Goal: Entertainment & Leisure: Consume media (video, audio)

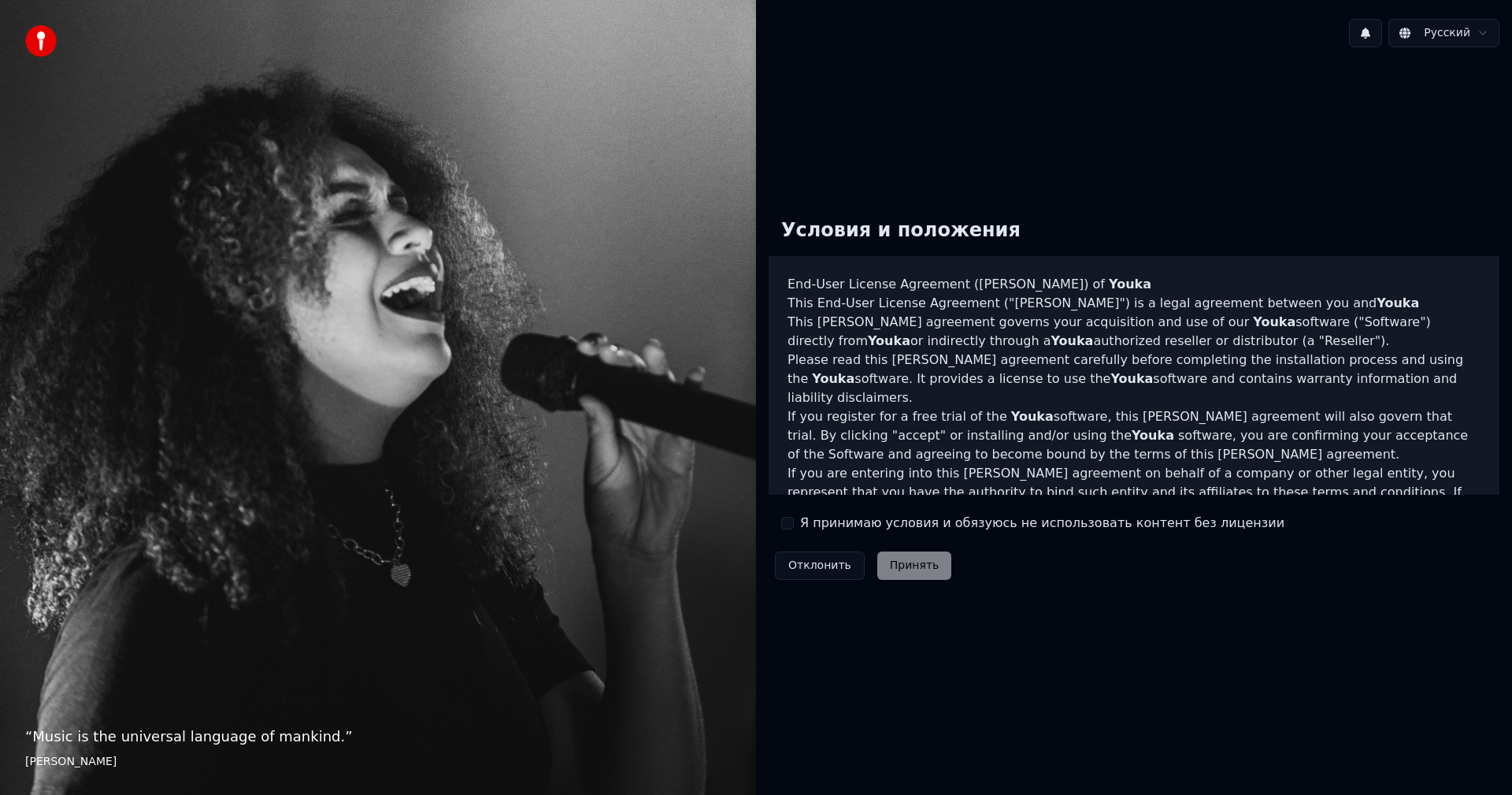
click at [928, 522] on label "Я принимаю условия и обязуюсь не использовать контент без лицензии" at bounding box center [1043, 522] width 485 height 19
click at [794, 522] on button "Я принимаю условия и обязуюсь не использовать контент без лицензии" at bounding box center [788, 523] width 13 height 13
click at [914, 575] on button "Принять" at bounding box center [915, 565] width 75 height 28
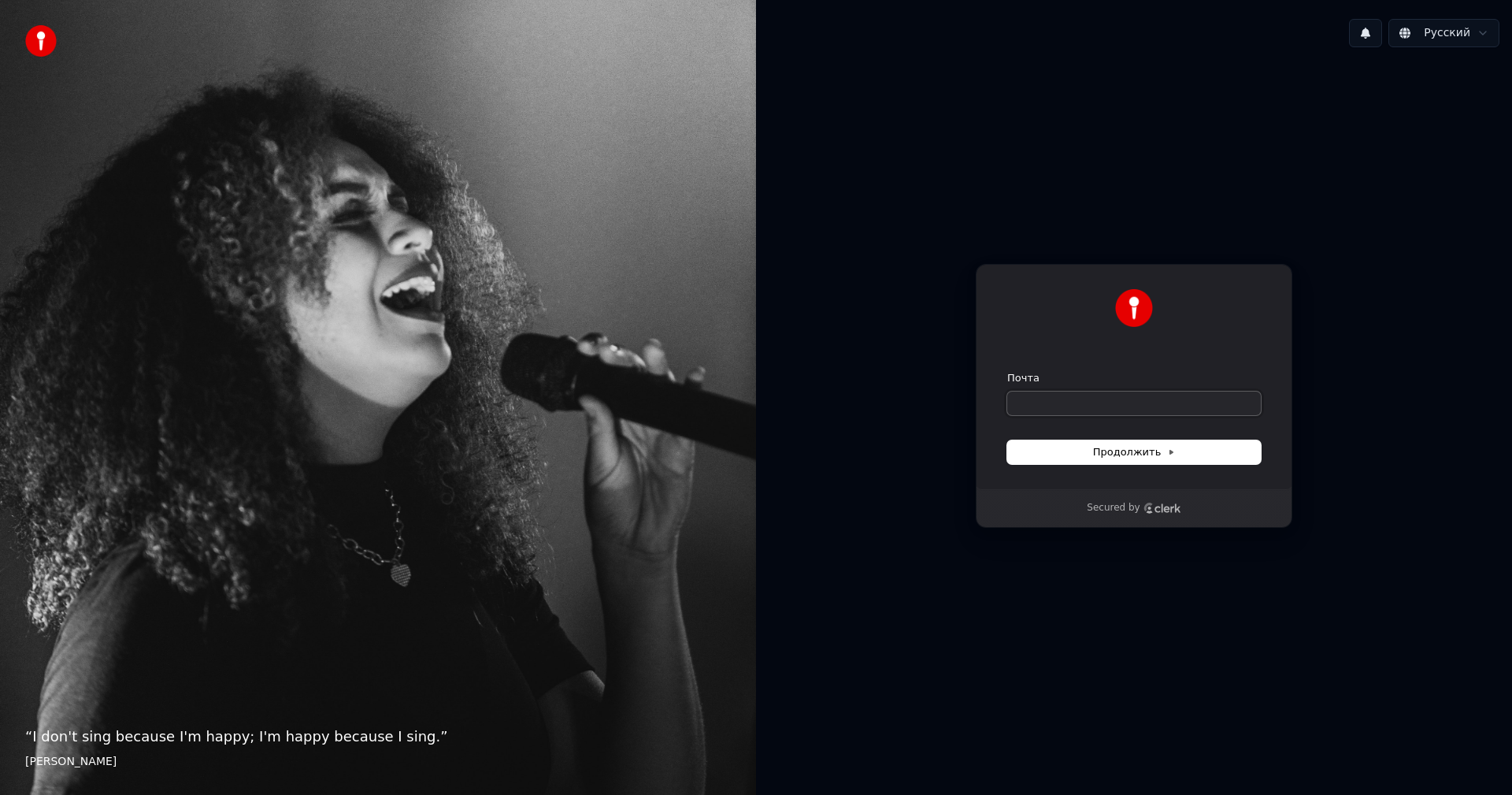
click at [1095, 401] on input "Почта" at bounding box center [1133, 403] width 253 height 24
click at [1007, 371] on button "submit" at bounding box center [1007, 371] width 0 height 0
type input "**********"
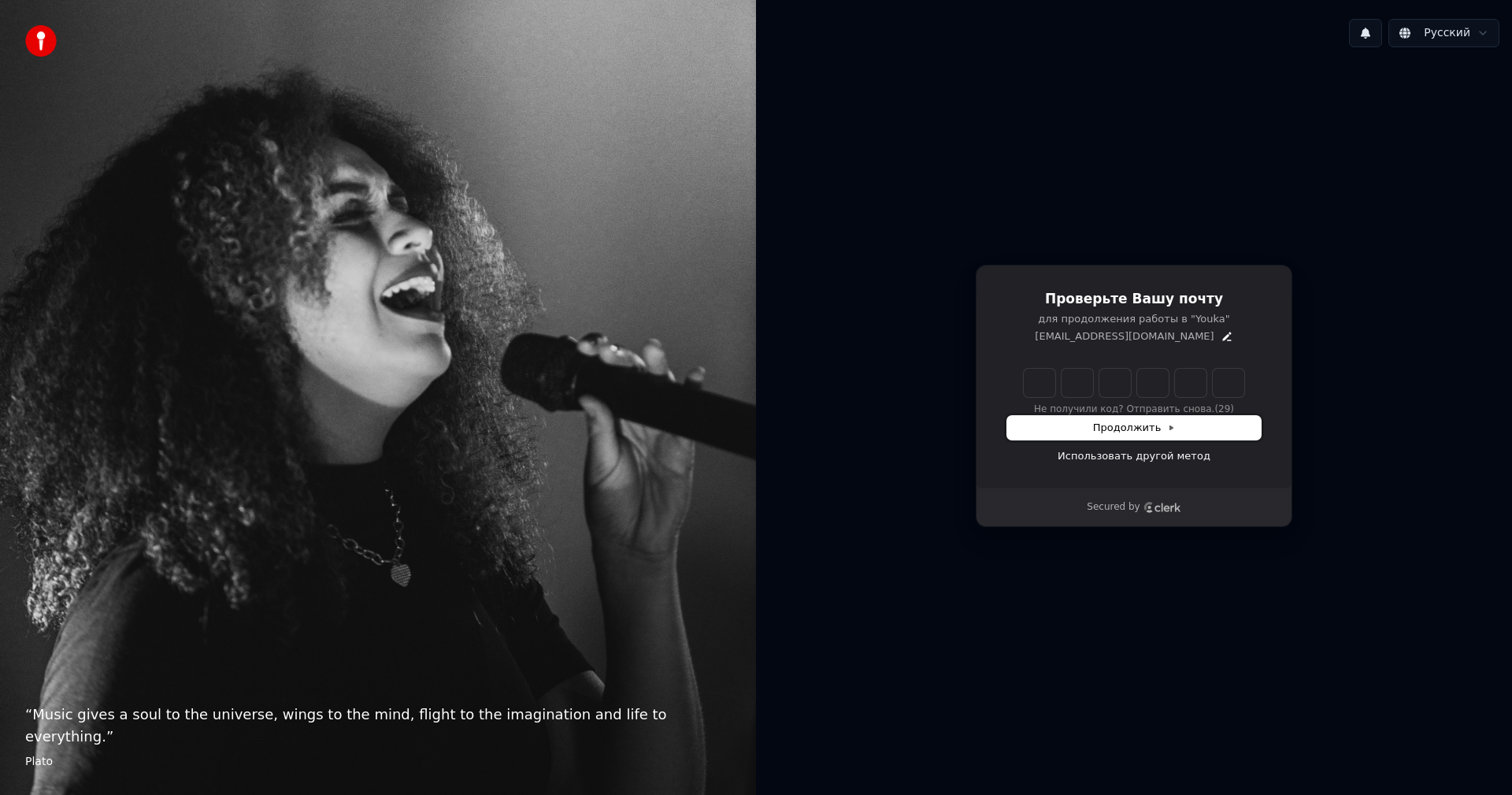
click at [1146, 423] on span "Продолжить" at bounding box center [1134, 427] width 82 height 14
click at [1092, 397] on div at bounding box center [1133, 382] width 220 height 28
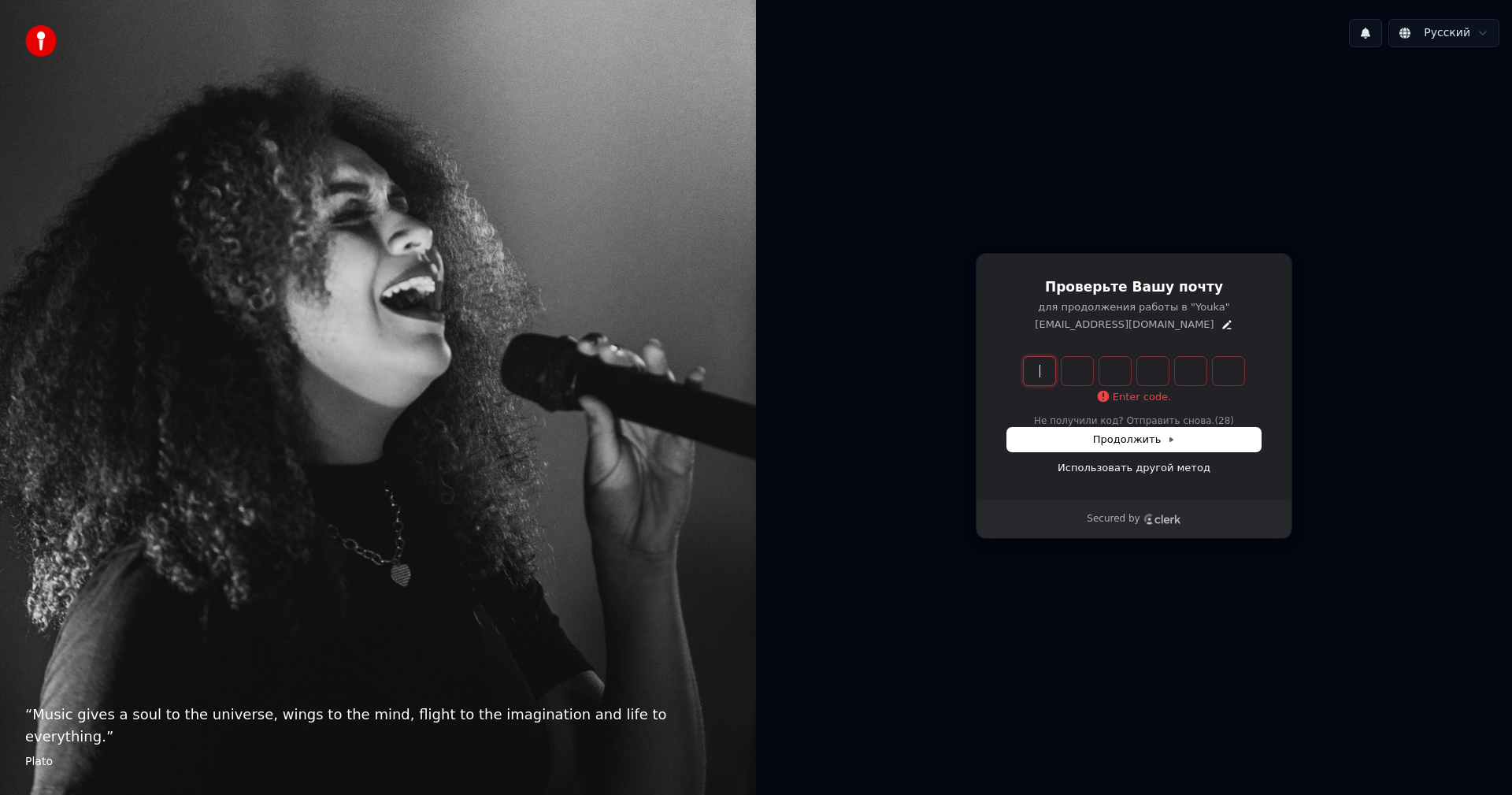
click at [1046, 372] on input "Enter verification code" at bounding box center [1150, 371] width 252 height 28
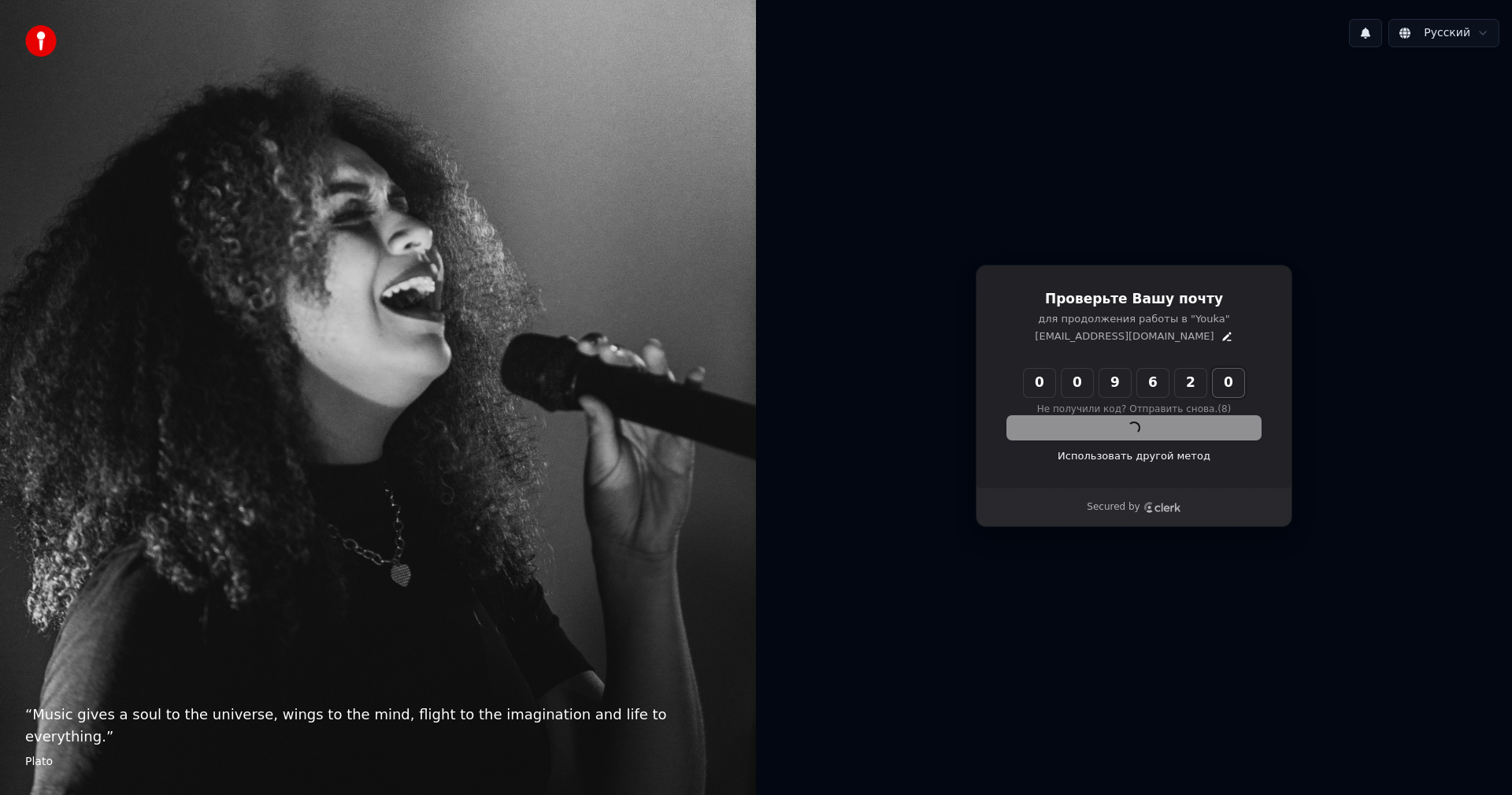
type input "******"
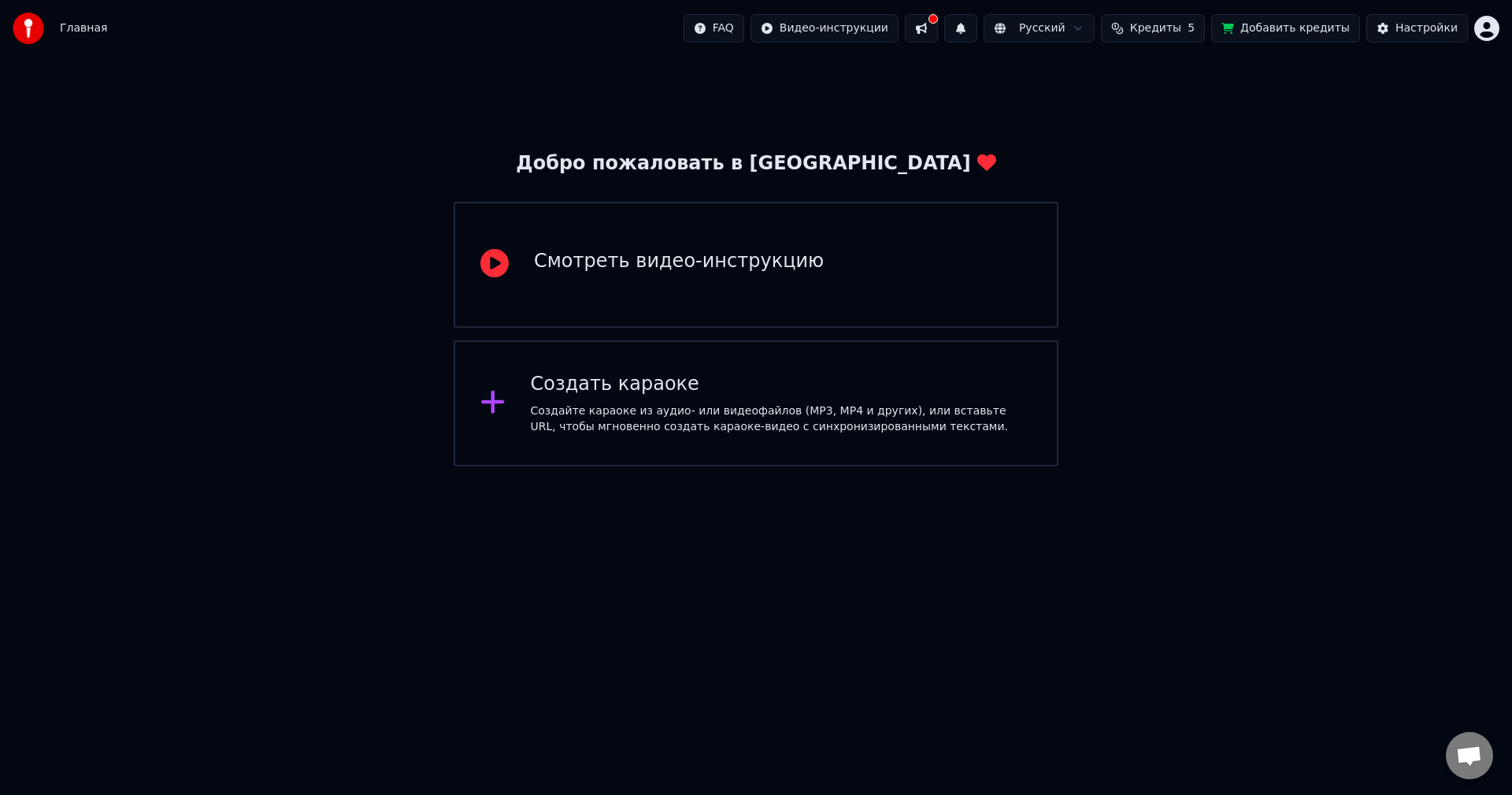
click at [747, 381] on div "Создать караоке" at bounding box center [781, 384] width 501 height 26
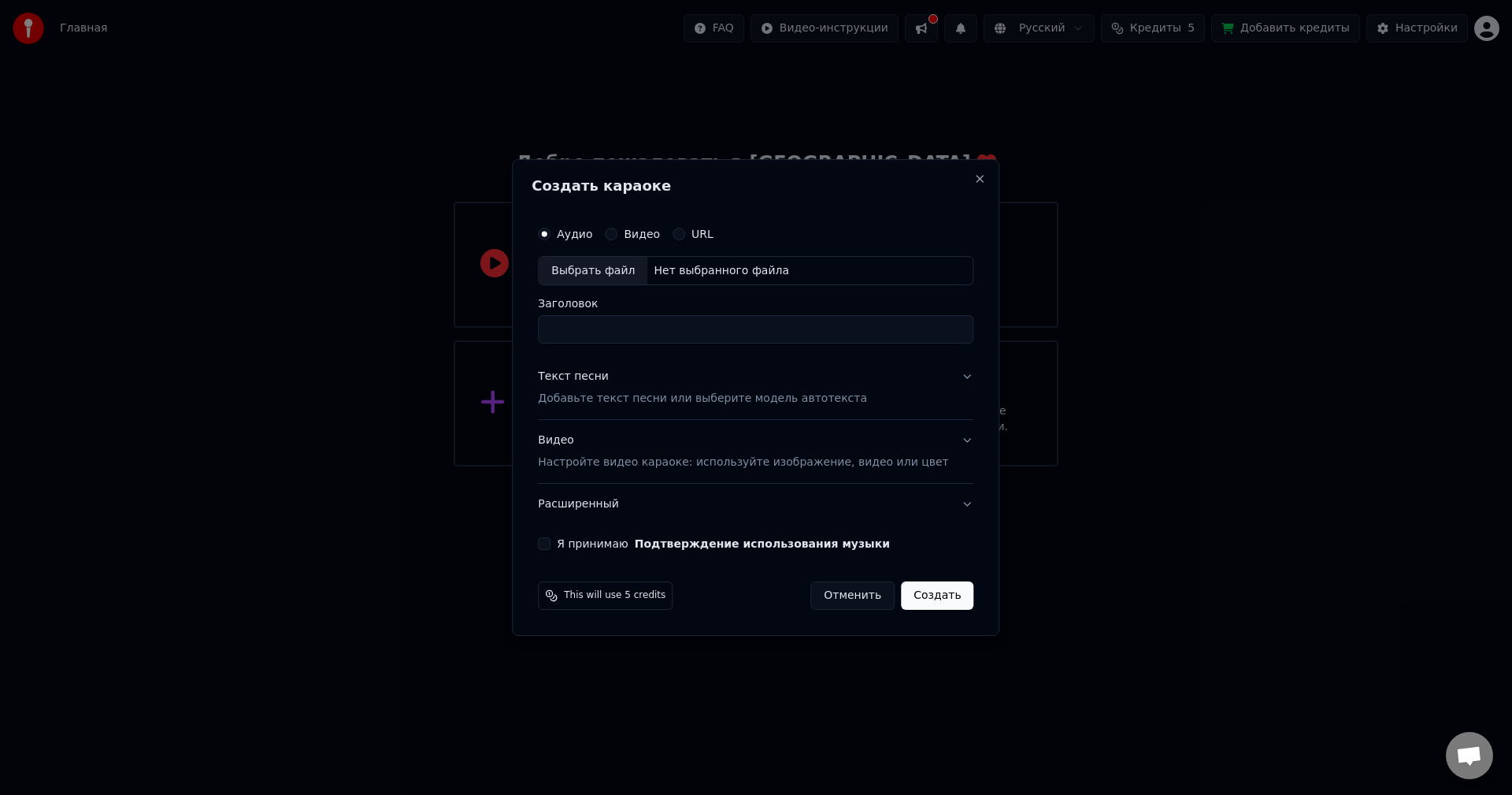
click at [613, 270] on div "Выбрать файл" at bounding box center [593, 271] width 109 height 28
click at [859, 331] on input "**********" at bounding box center [756, 329] width 435 height 28
drag, startPoint x: 859, startPoint y: 331, endPoint x: 302, endPoint y: 331, distance: 557.0
click at [302, 331] on body "**********" at bounding box center [756, 233] width 1512 height 467
type input "*"
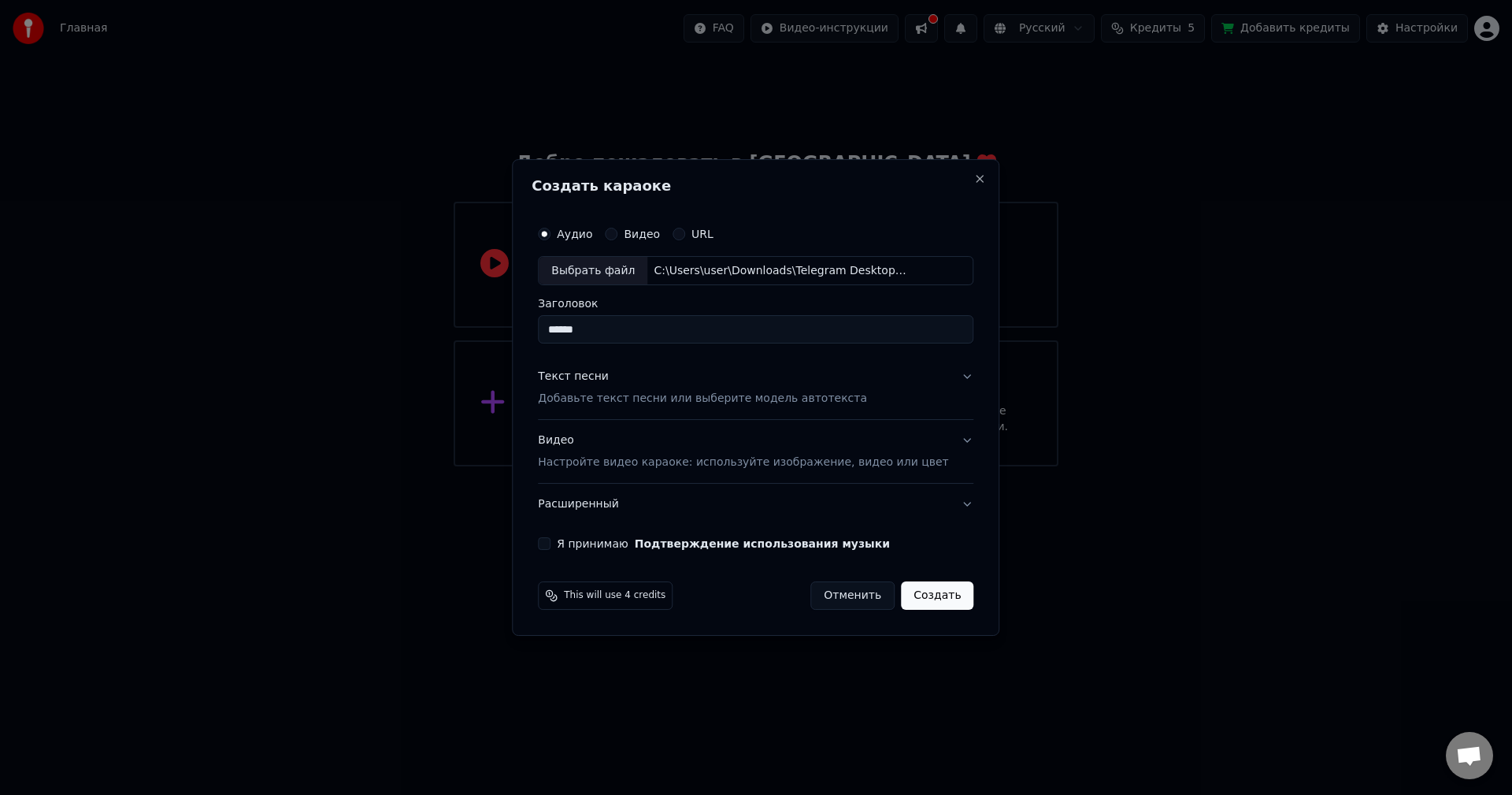
type input "******"
click at [936, 386] on button "Текст песни Добавьте текст песни или выберите модель автотекста" at bounding box center [756, 388] width 435 height 63
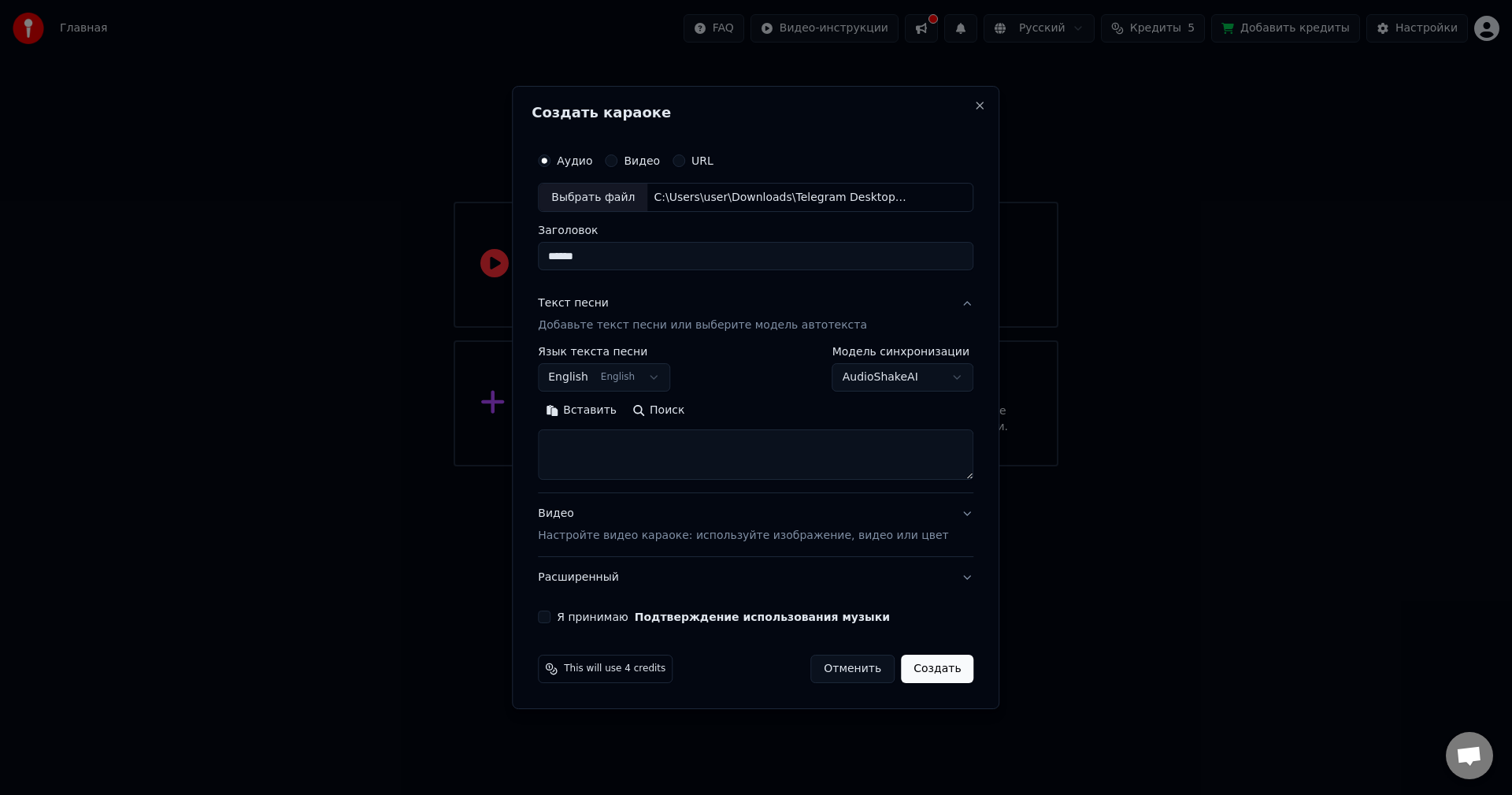
click at [631, 446] on textarea at bounding box center [756, 455] width 435 height 50
paste textarea "**********"
type textarea "**********"
click at [742, 410] on button "Развернуть" at bounding box center [744, 412] width 99 height 26
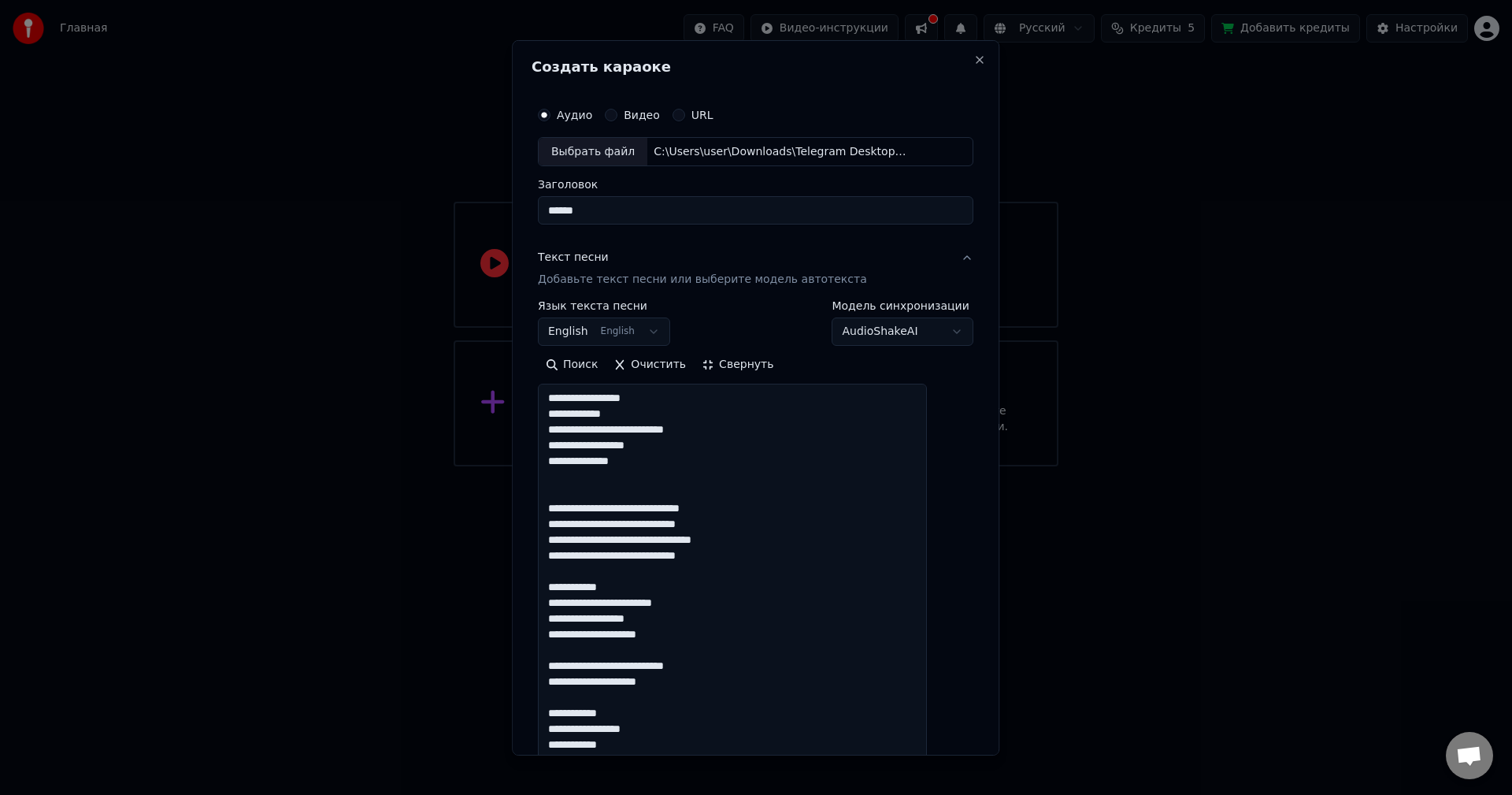
click at [657, 333] on body "**********" at bounding box center [756, 233] width 1512 height 467
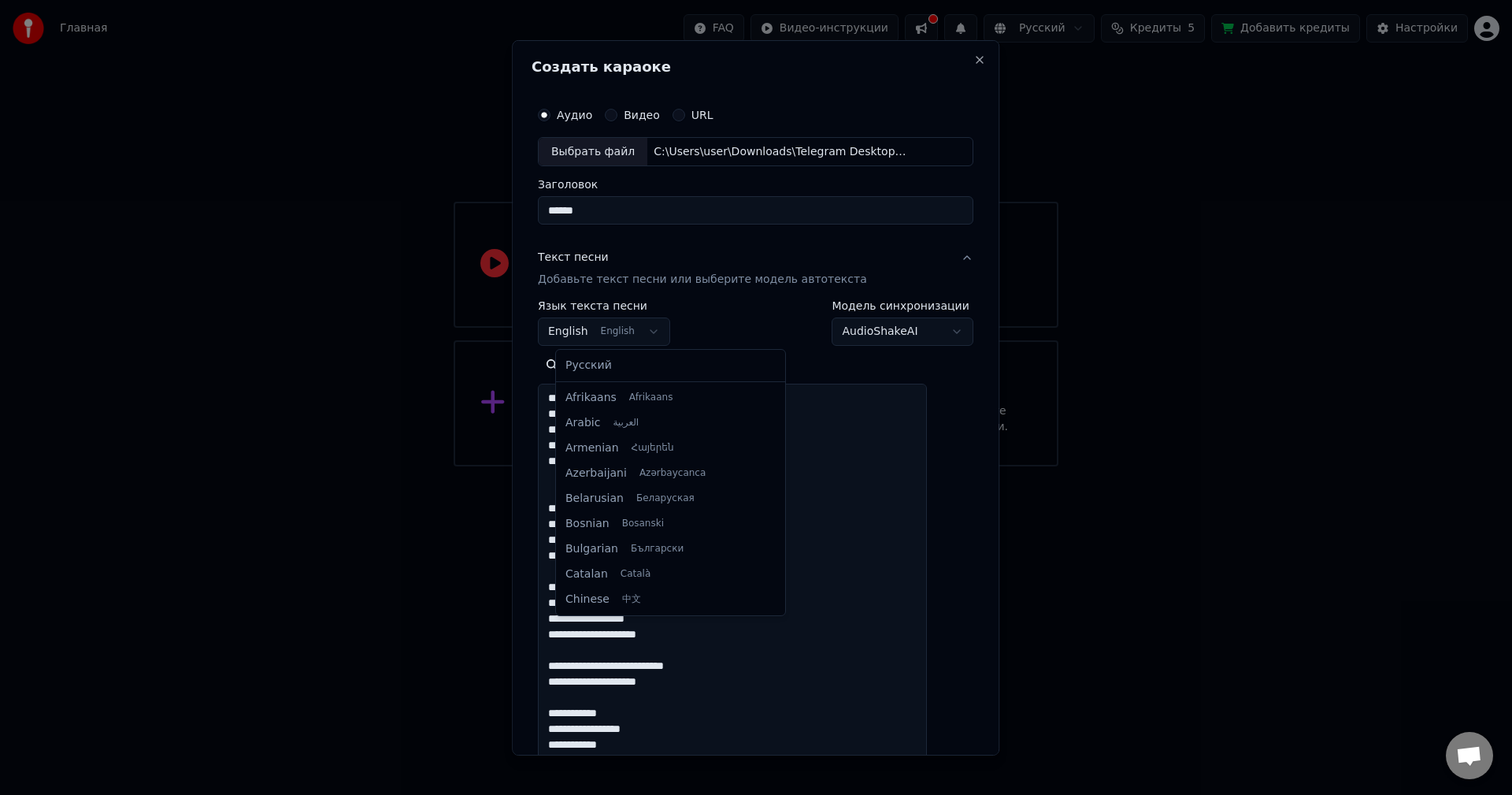
scroll to position [126, 0]
select select "**"
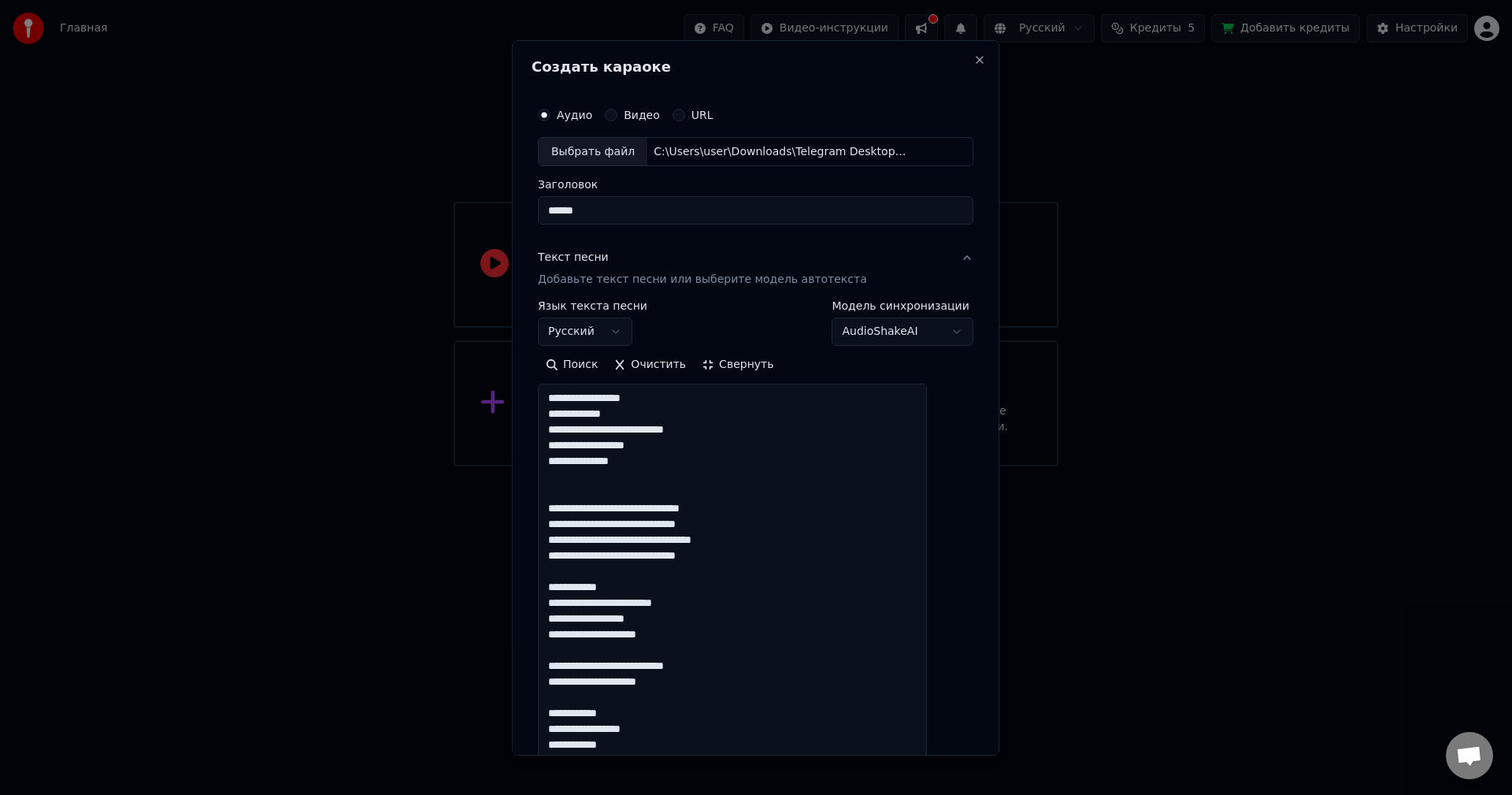
click at [898, 336] on body "**********" at bounding box center [756, 233] width 1512 height 467
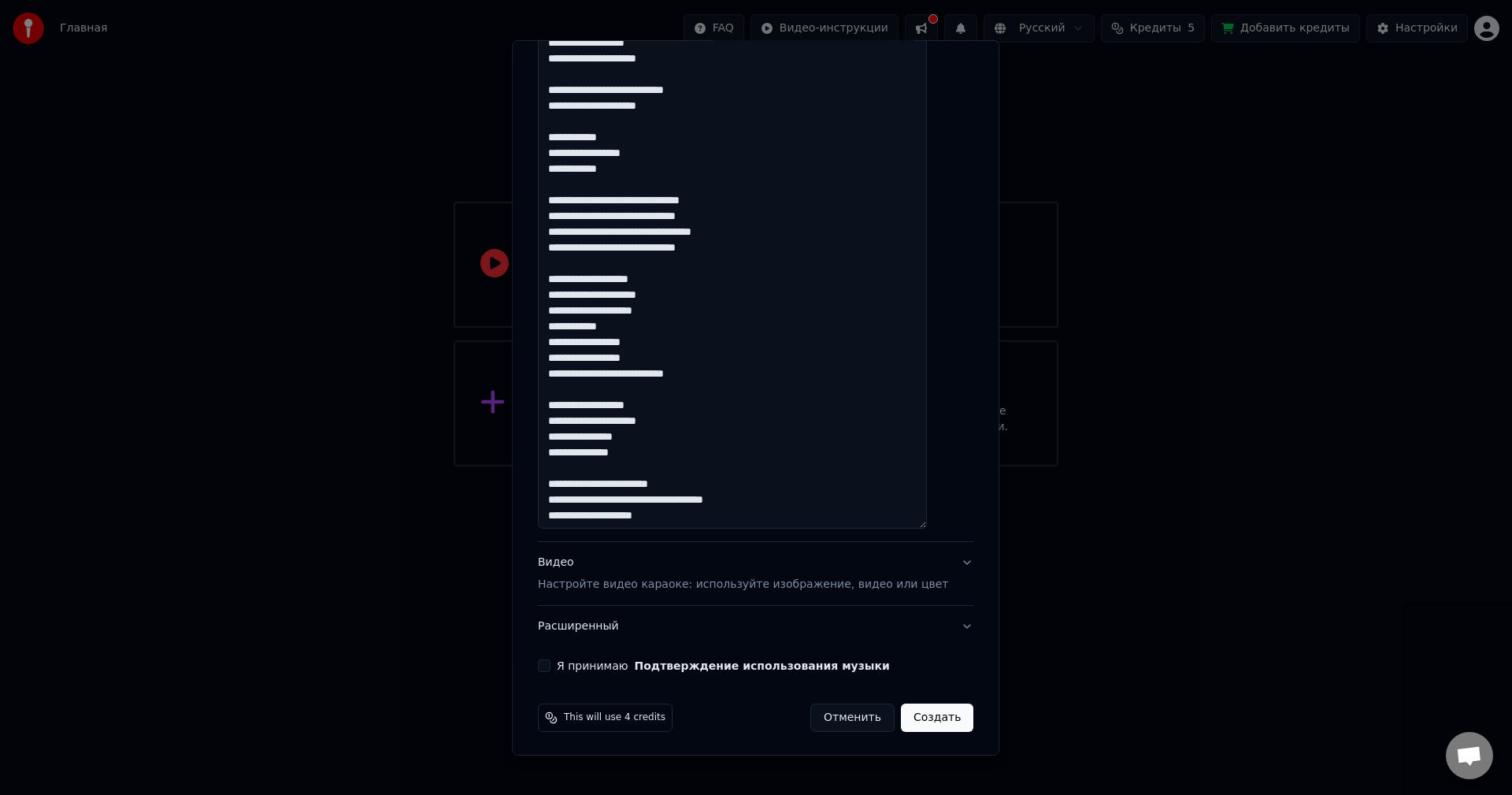
scroll to position [578, 0]
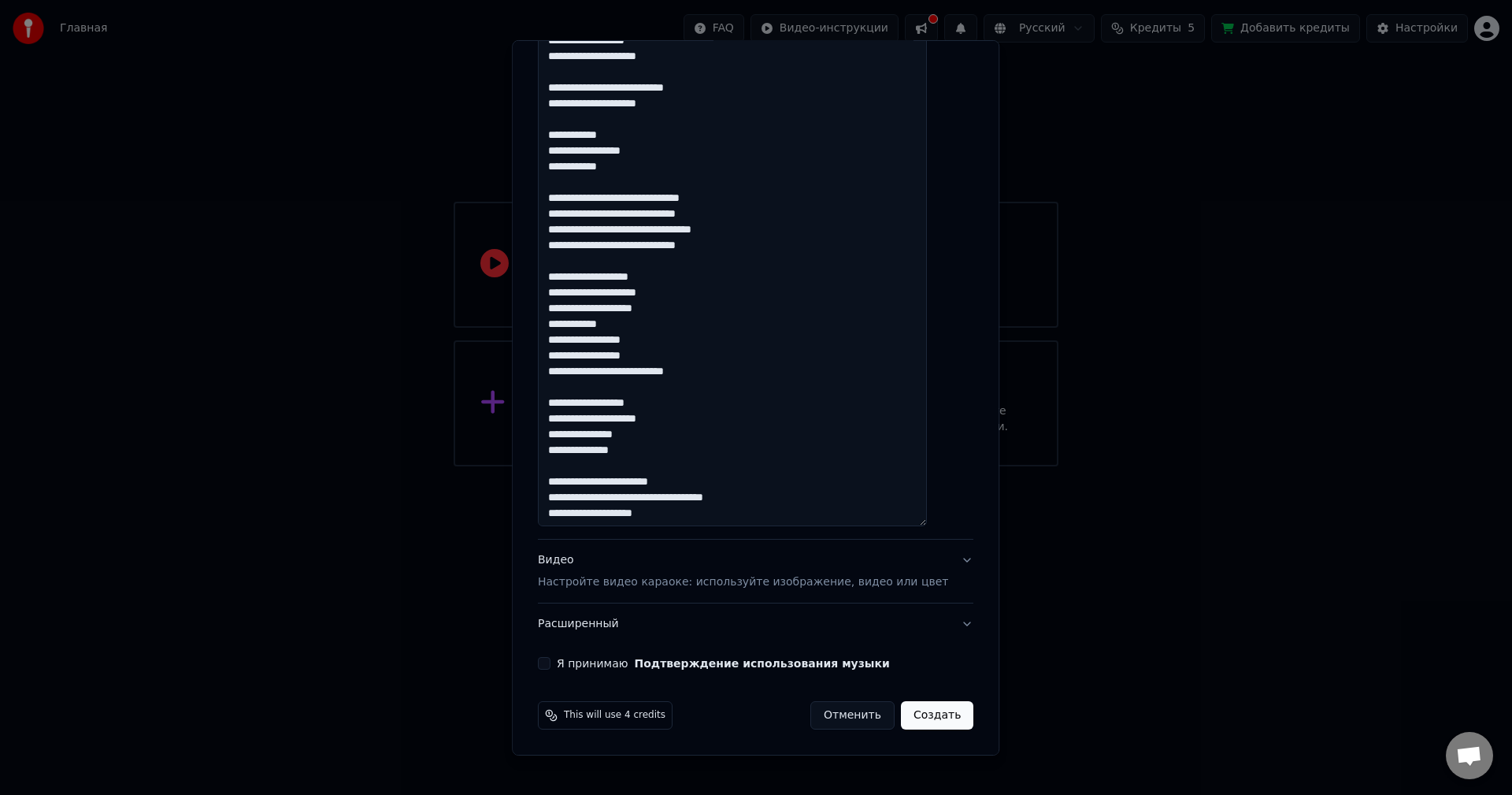
click at [939, 561] on button "Видео Настройте видео караоке: используйте изображение, видео или цвет" at bounding box center [756, 571] width 435 height 63
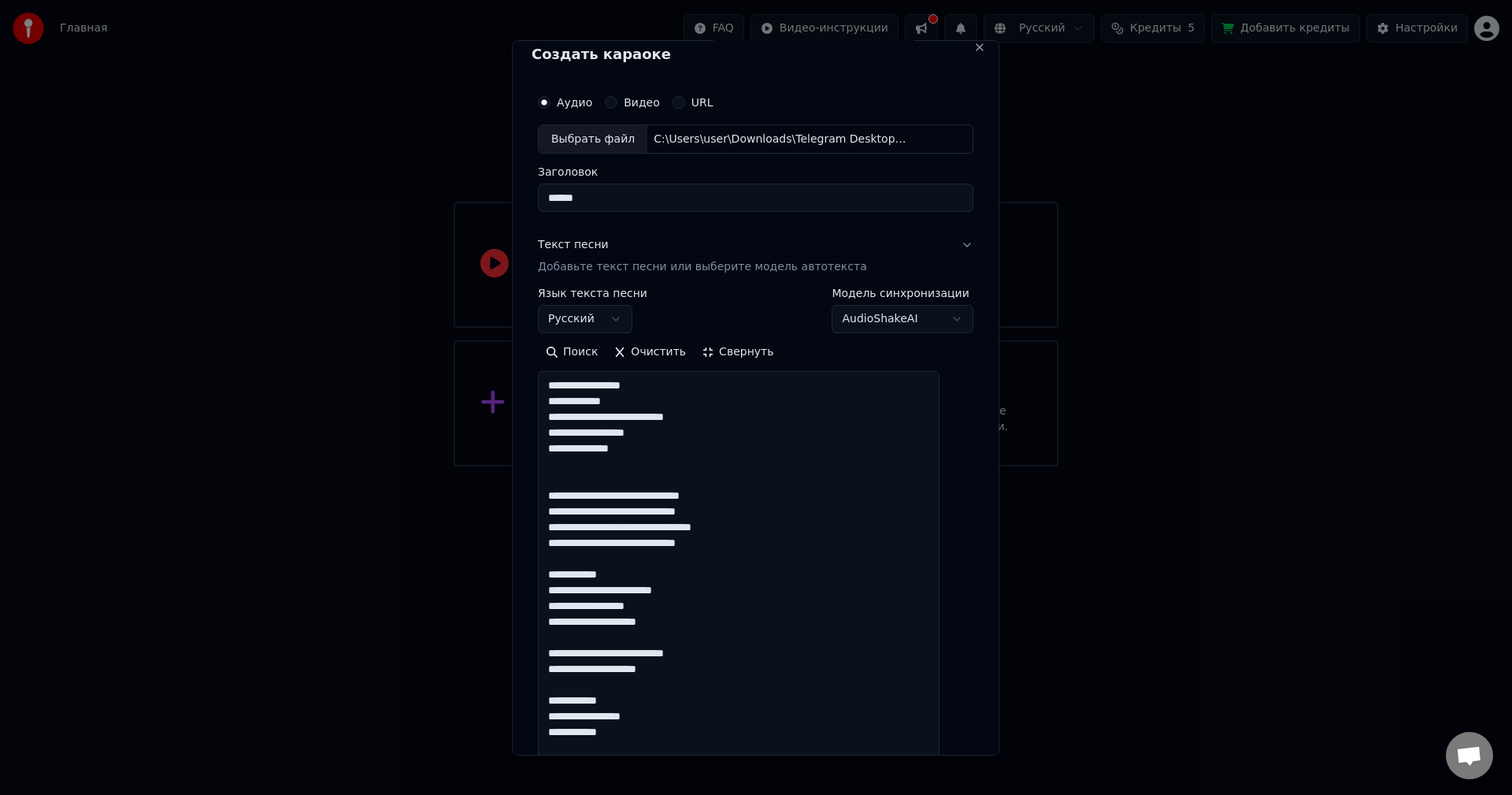
scroll to position [0, 0]
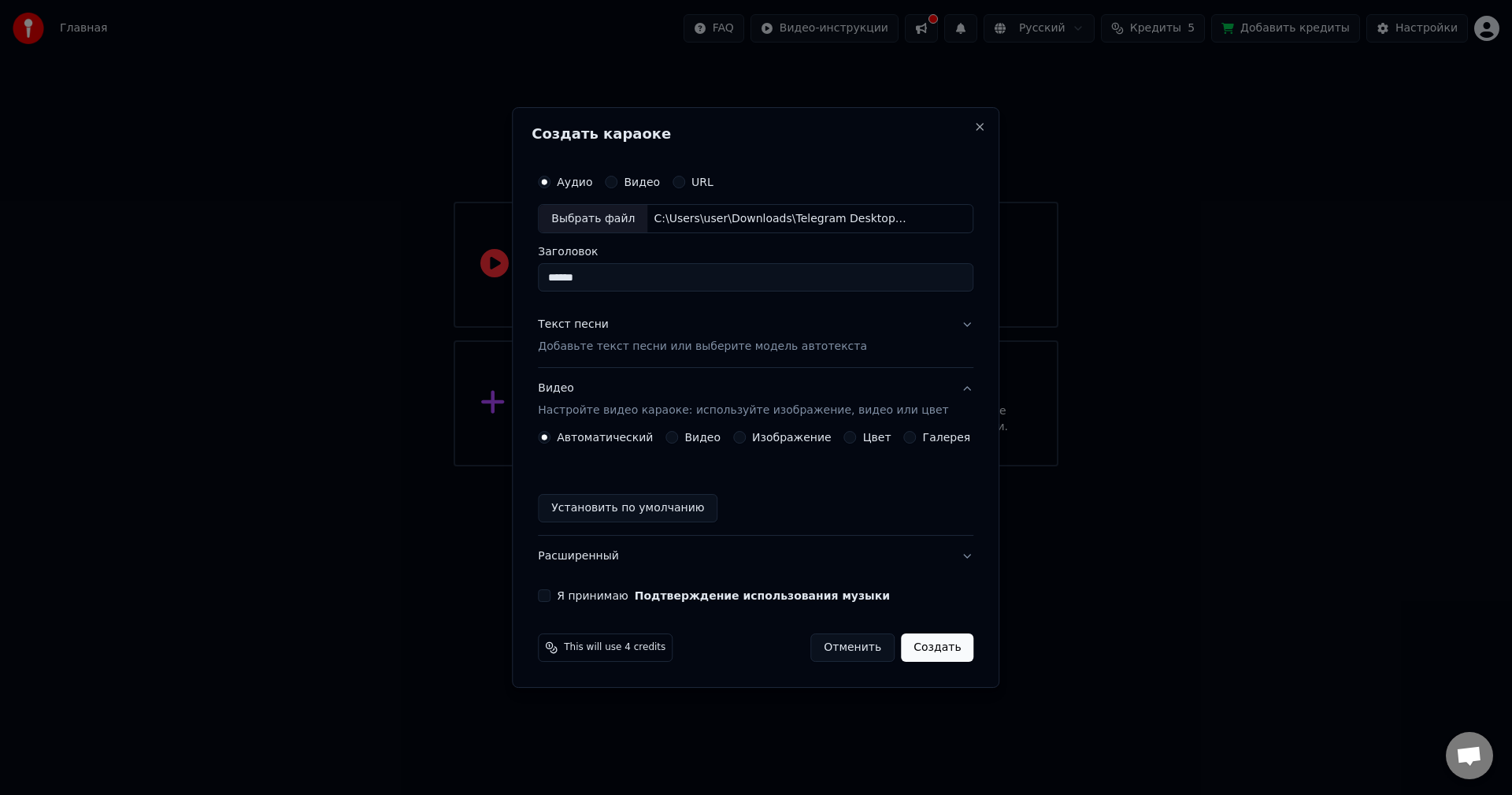
click at [790, 435] on label "Изображение" at bounding box center [791, 437] width 80 height 11
click at [745, 435] on button "Изображение" at bounding box center [740, 437] width 13 height 13
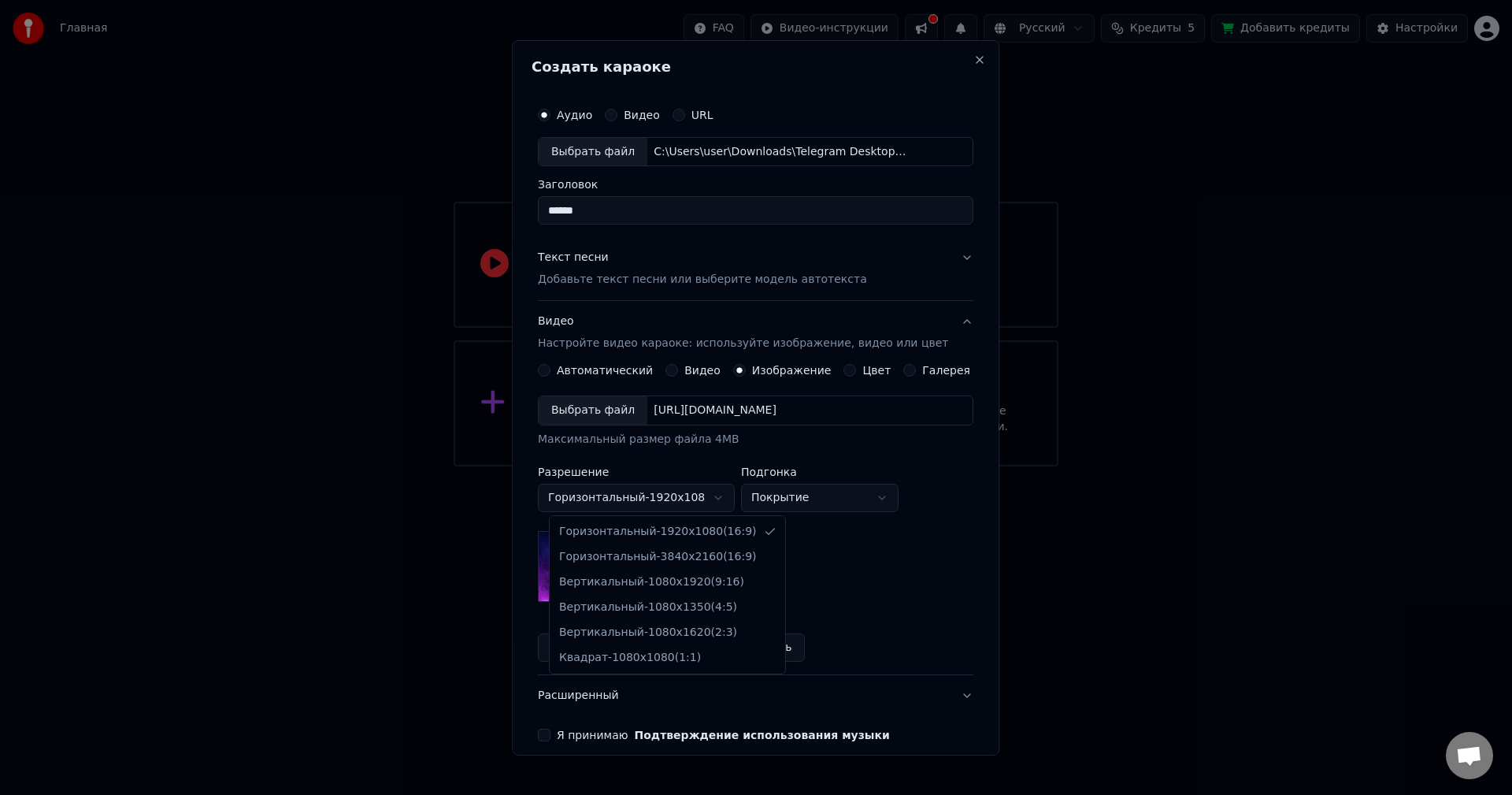
click at [722, 467] on body "Главная FAQ Видео-инструкции Русский Кредиты 5 Добавить кредиты Настройки Добро…" at bounding box center [756, 233] width 1512 height 467
click at [871, 467] on body "Главная FAQ Видео-инструкции Русский Кредиты 5 Добавить кредиты Настройки Добро…" at bounding box center [756, 233] width 1512 height 467
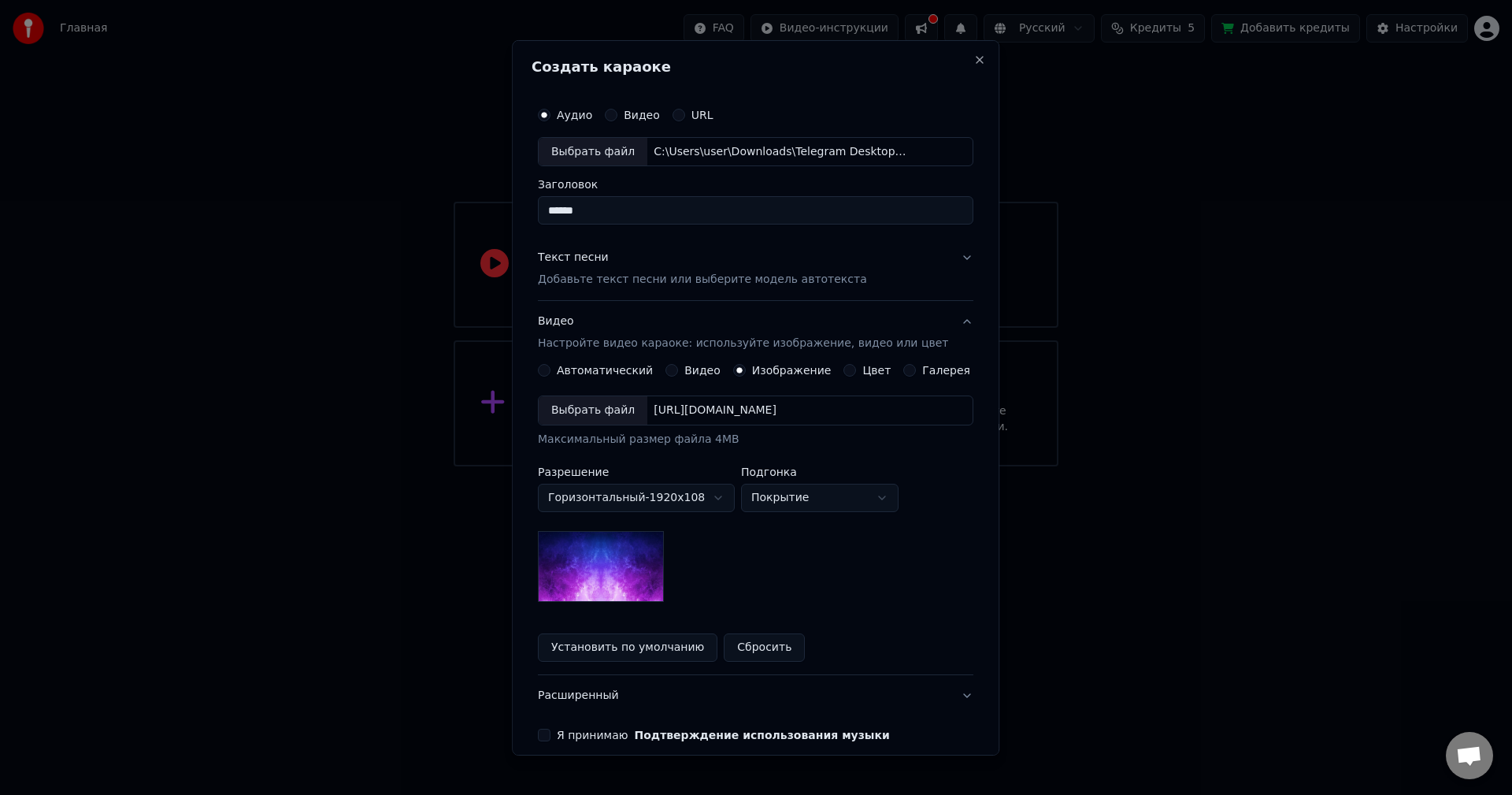
click at [751, 645] on button "Сбросить" at bounding box center [765, 647] width 81 height 28
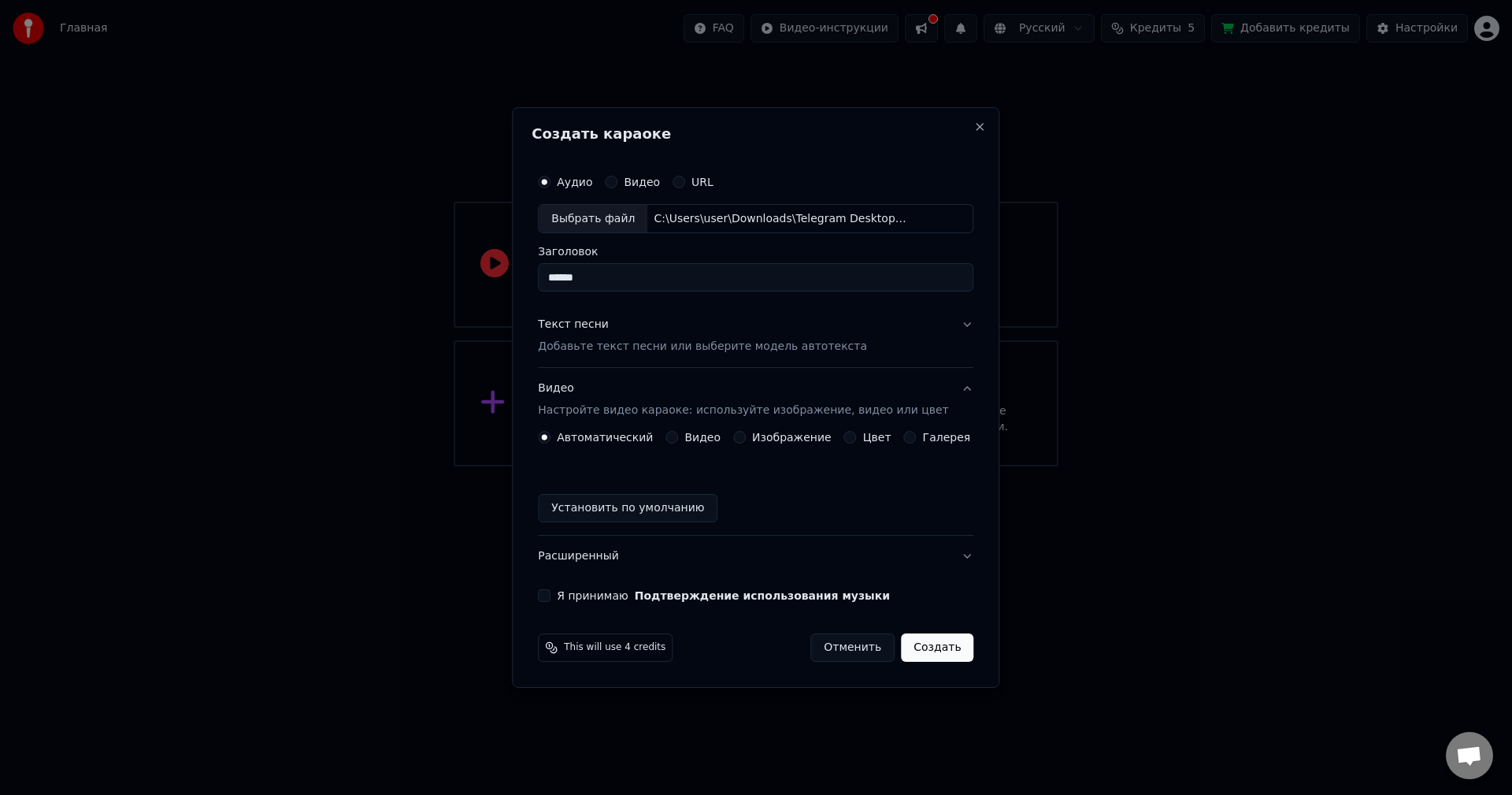
click at [777, 435] on label "Изображение" at bounding box center [791, 437] width 80 height 11
click at [745, 435] on button "Изображение" at bounding box center [740, 437] width 13 height 13
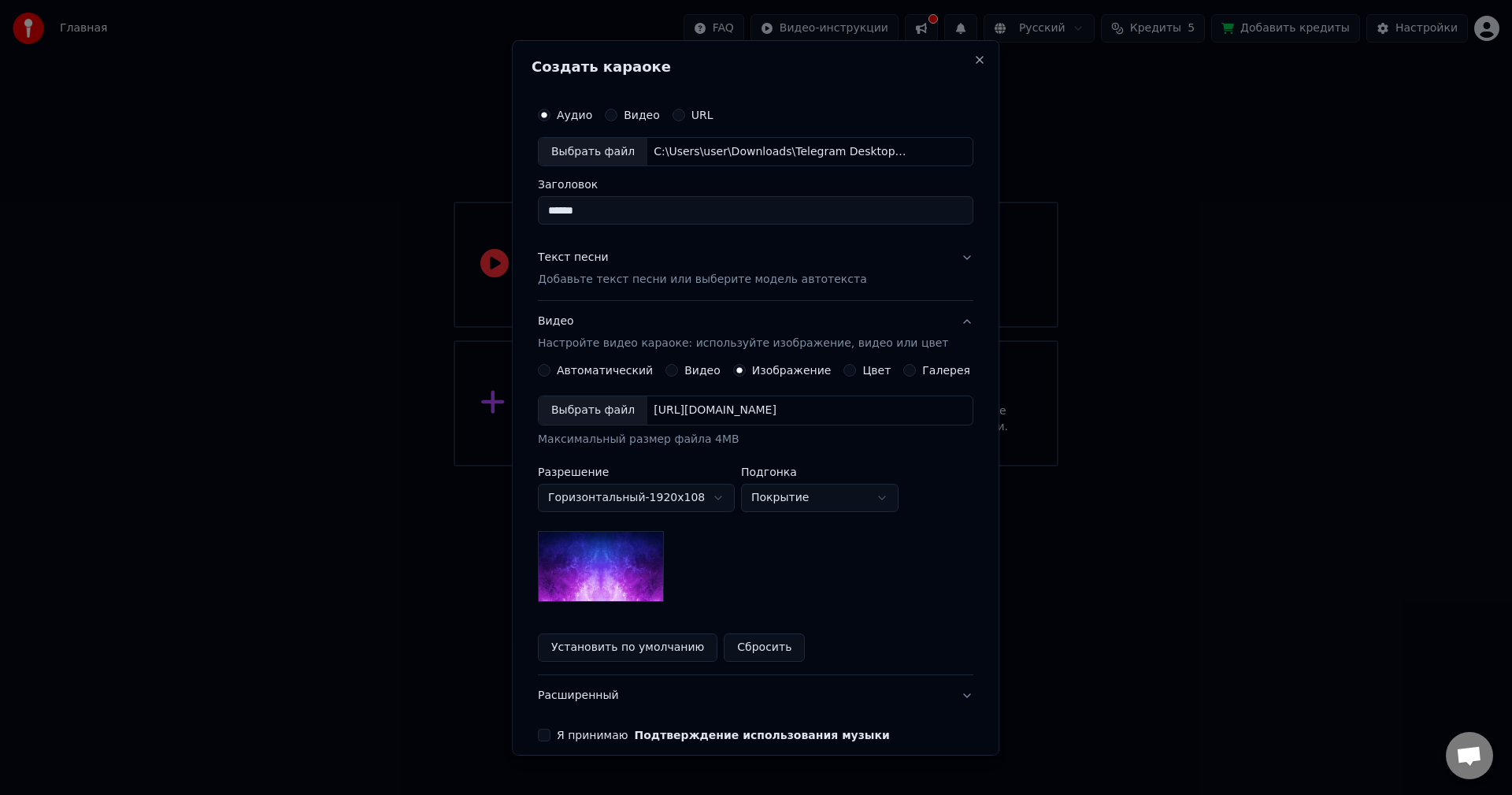
click at [735, 467] on body "Главная FAQ Видео-инструкции Русский Кредиты 5 Добавить кредиты Настройки Добро…" at bounding box center [756, 233] width 1512 height 467
click at [853, 467] on body "Главная FAQ Видео-инструкции Русский Кредиты 5 Добавить кредиты Настройки Добро…" at bounding box center [756, 233] width 1512 height 467
click at [879, 467] on body "Главная FAQ Видео-инструкции Русский Кредиты 5 Добавить кредиты Настройки Добро…" at bounding box center [756, 233] width 1512 height 467
click at [853, 467] on body "Главная FAQ Видео-инструкции Русский Кредиты 5 Добавить кредиты Настройки Добро…" at bounding box center [756, 233] width 1512 height 467
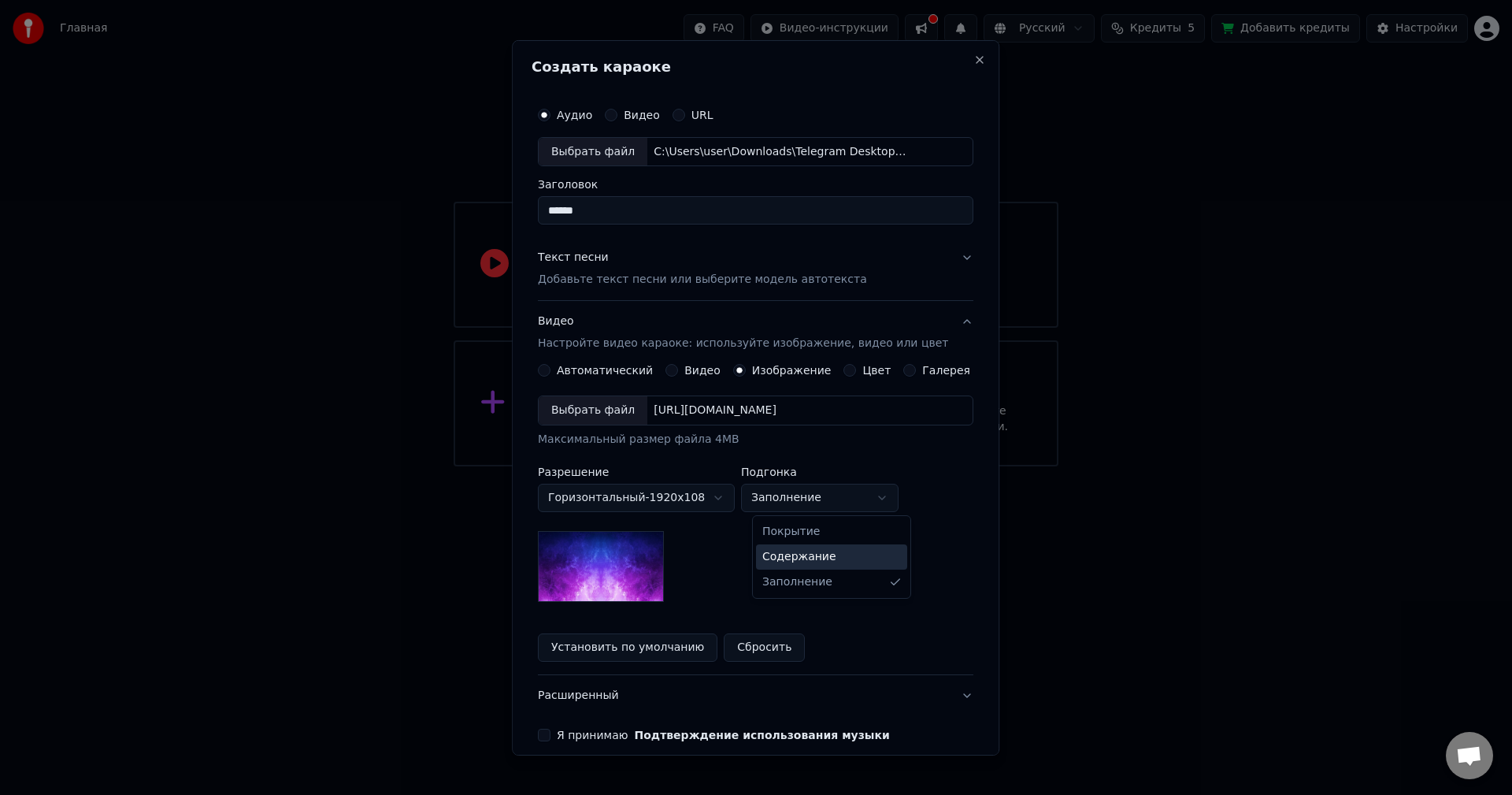
select select "*******"
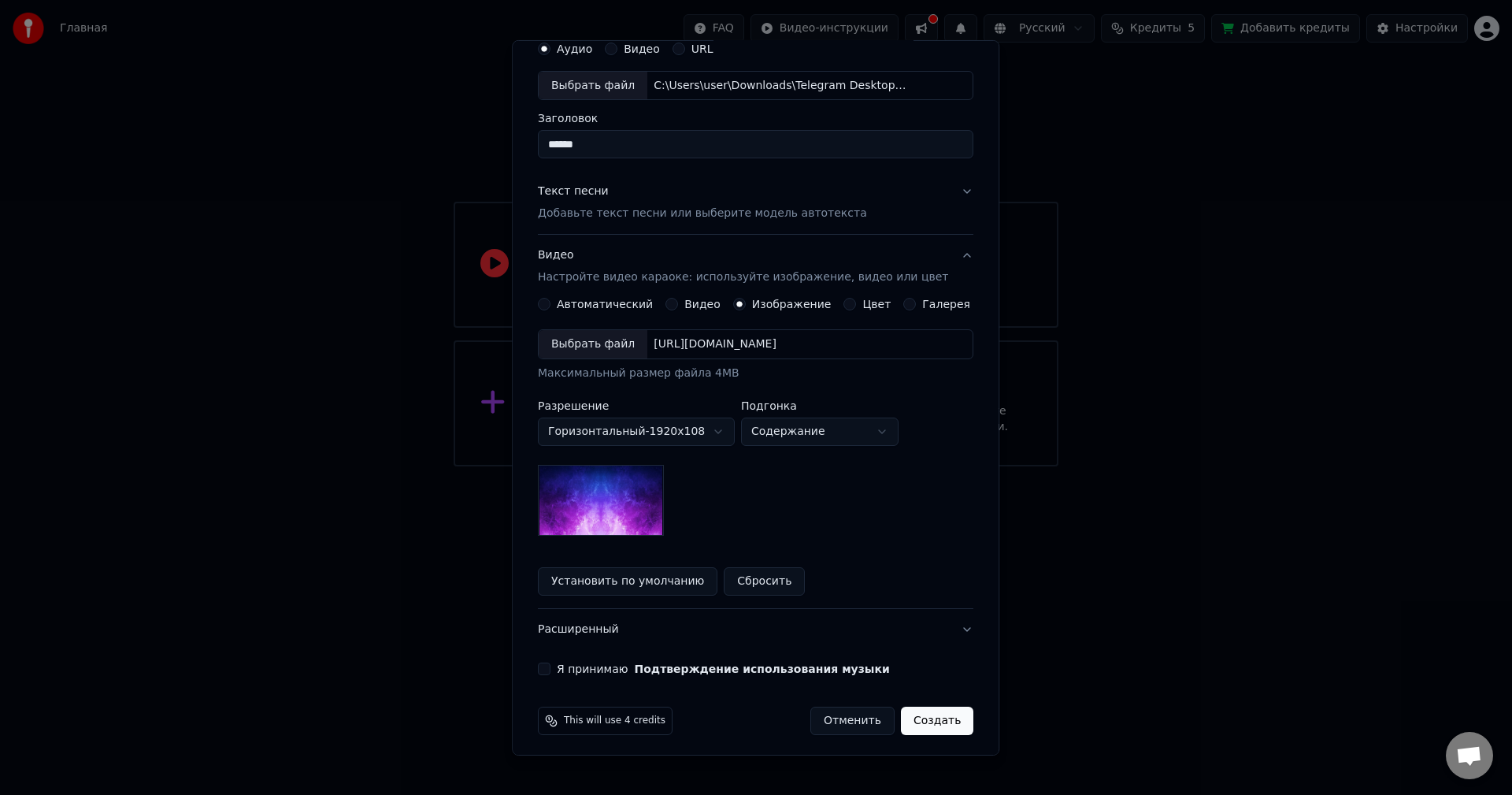
scroll to position [71, 0]
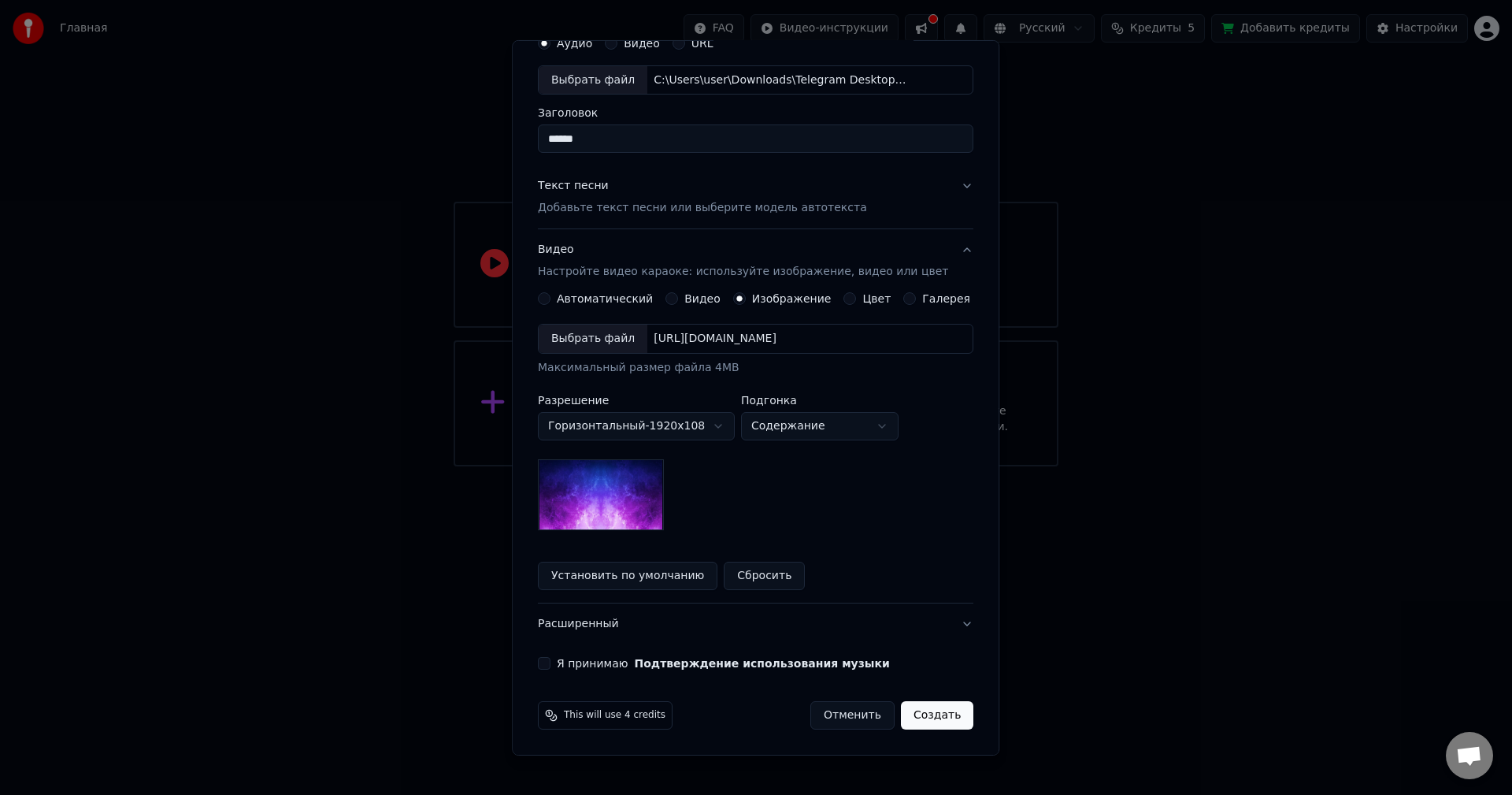
click at [562, 662] on div "Я принимаю Подтверждение использования музыки" at bounding box center [756, 663] width 435 height 13
click at [562, 664] on div "Я принимаю Подтверждение использования музыки" at bounding box center [756, 663] width 435 height 13
click at [551, 664] on button "Я принимаю Подтверждение использования музыки" at bounding box center [544, 663] width 13 height 13
click at [756, 579] on button "Сбросить" at bounding box center [765, 575] width 81 height 28
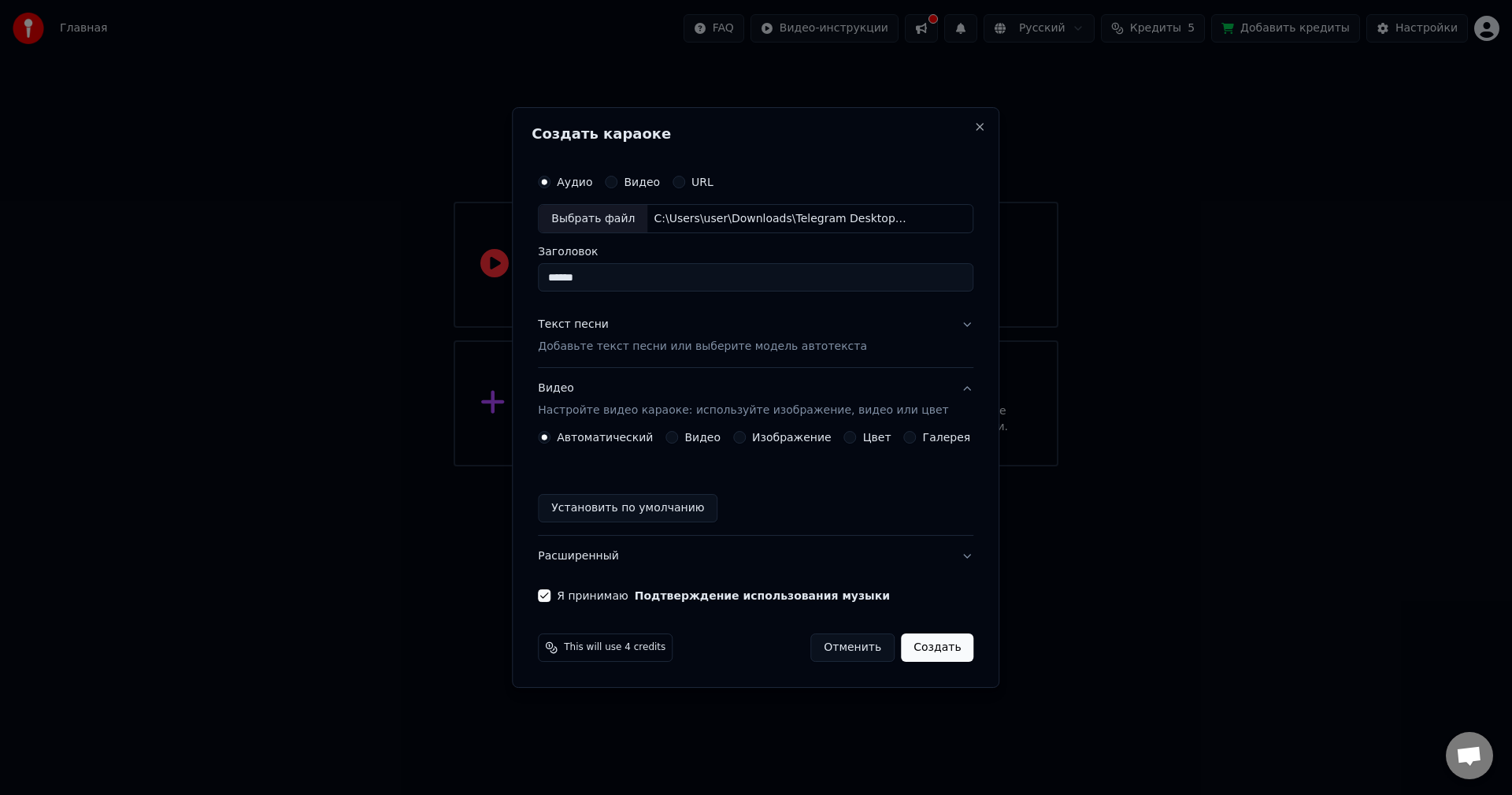
click at [923, 434] on label "Галерея" at bounding box center [947, 437] width 48 height 11
click at [917, 434] on button "Галерея" at bounding box center [910, 437] width 13 height 13
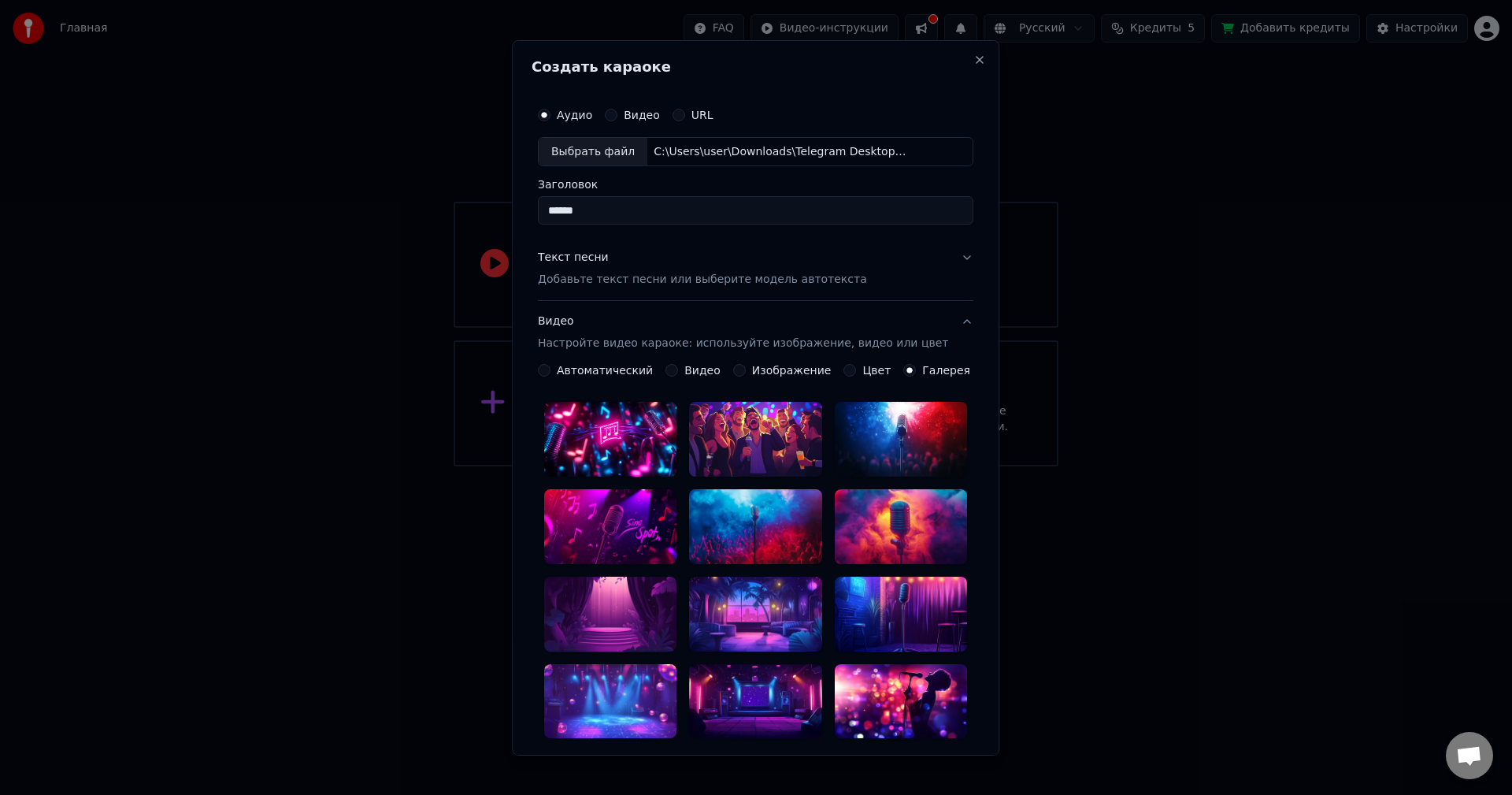
click at [577, 367] on label "Автоматический" at bounding box center [605, 371] width 96 height 11
click at [551, 367] on button "Автоматический" at bounding box center [544, 371] width 13 height 13
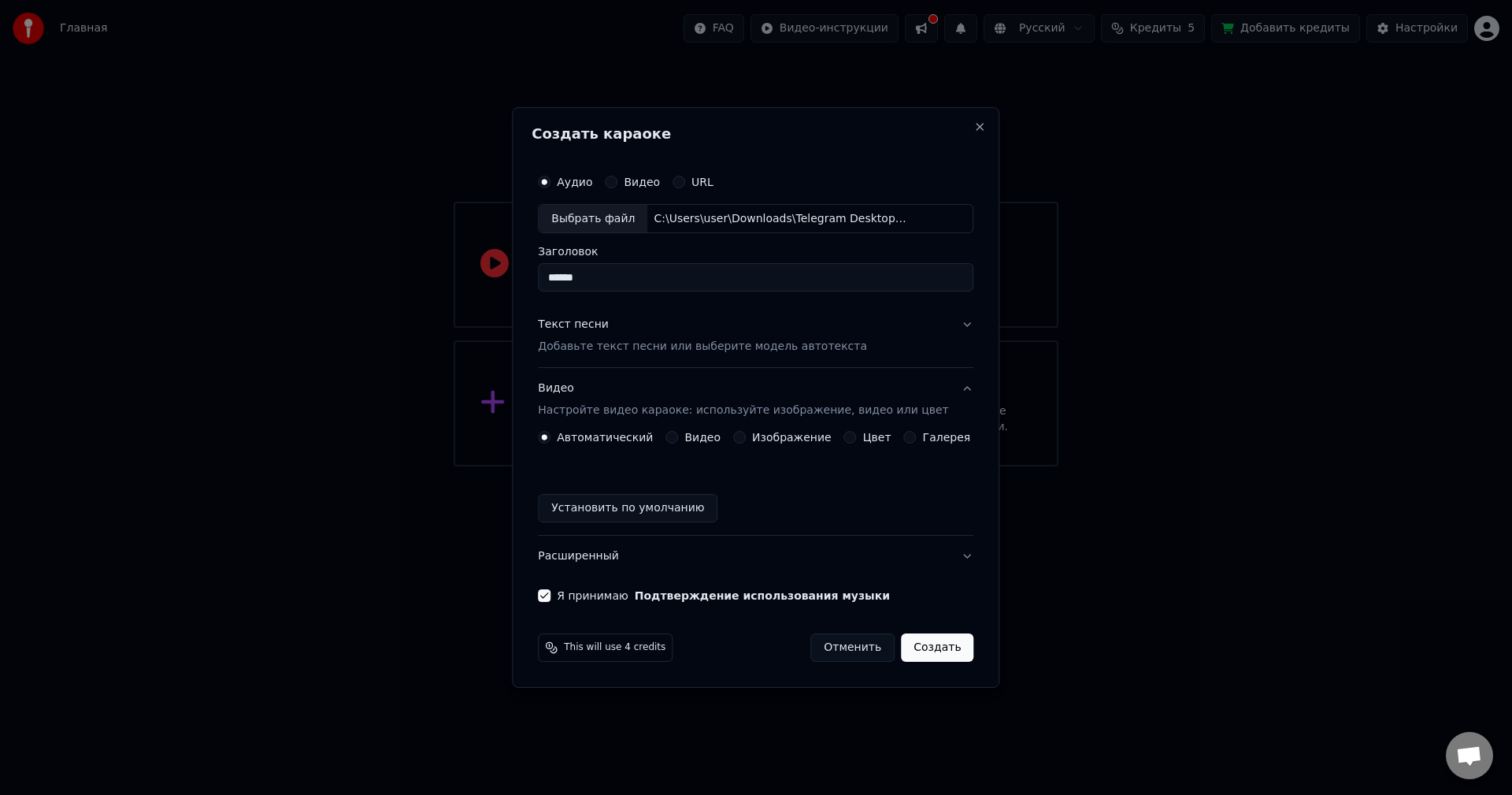
click at [932, 650] on button "Создать" at bounding box center [937, 647] width 72 height 28
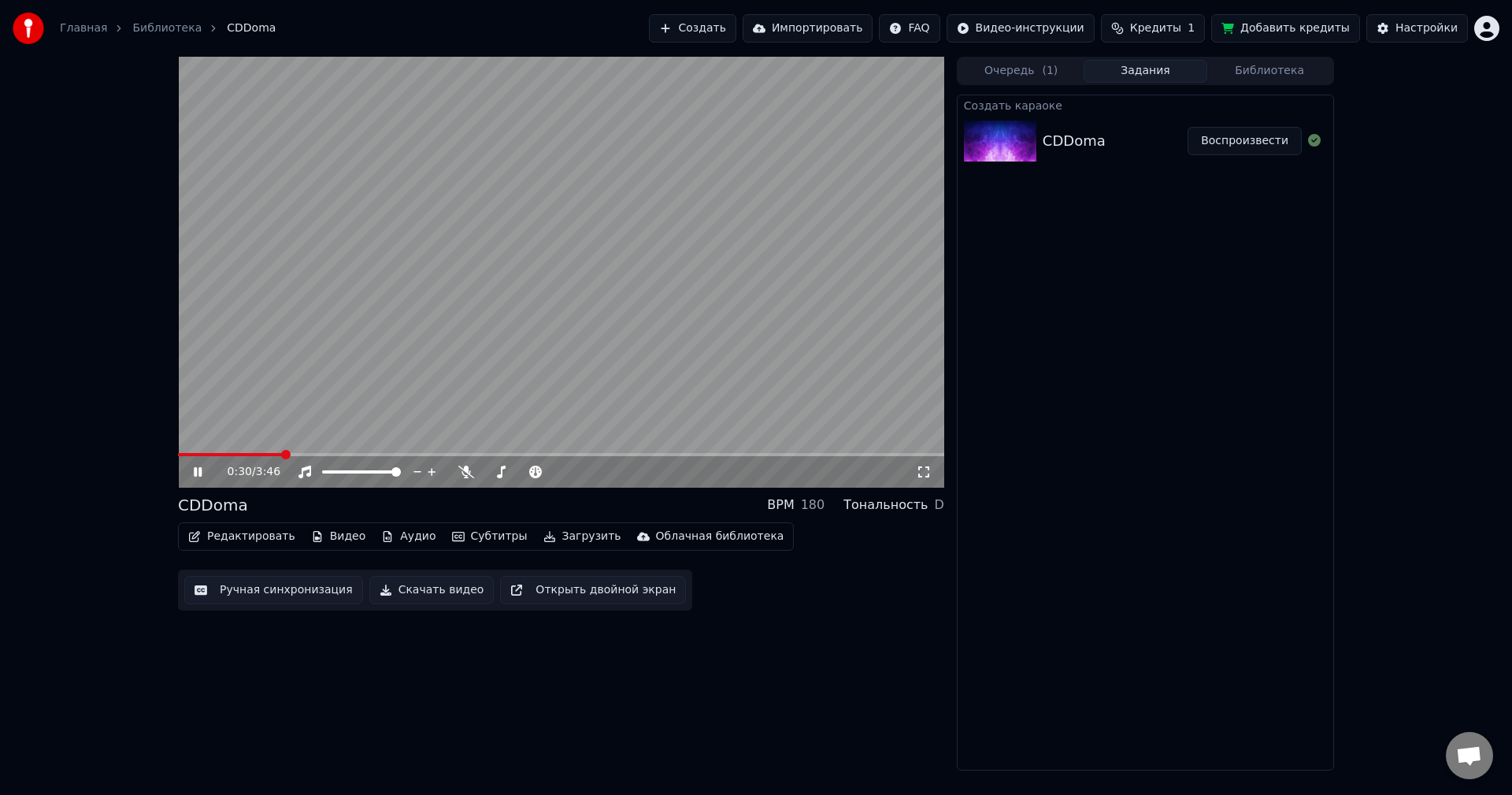
click at [845, 33] on button "Импортировать" at bounding box center [808, 27] width 131 height 28
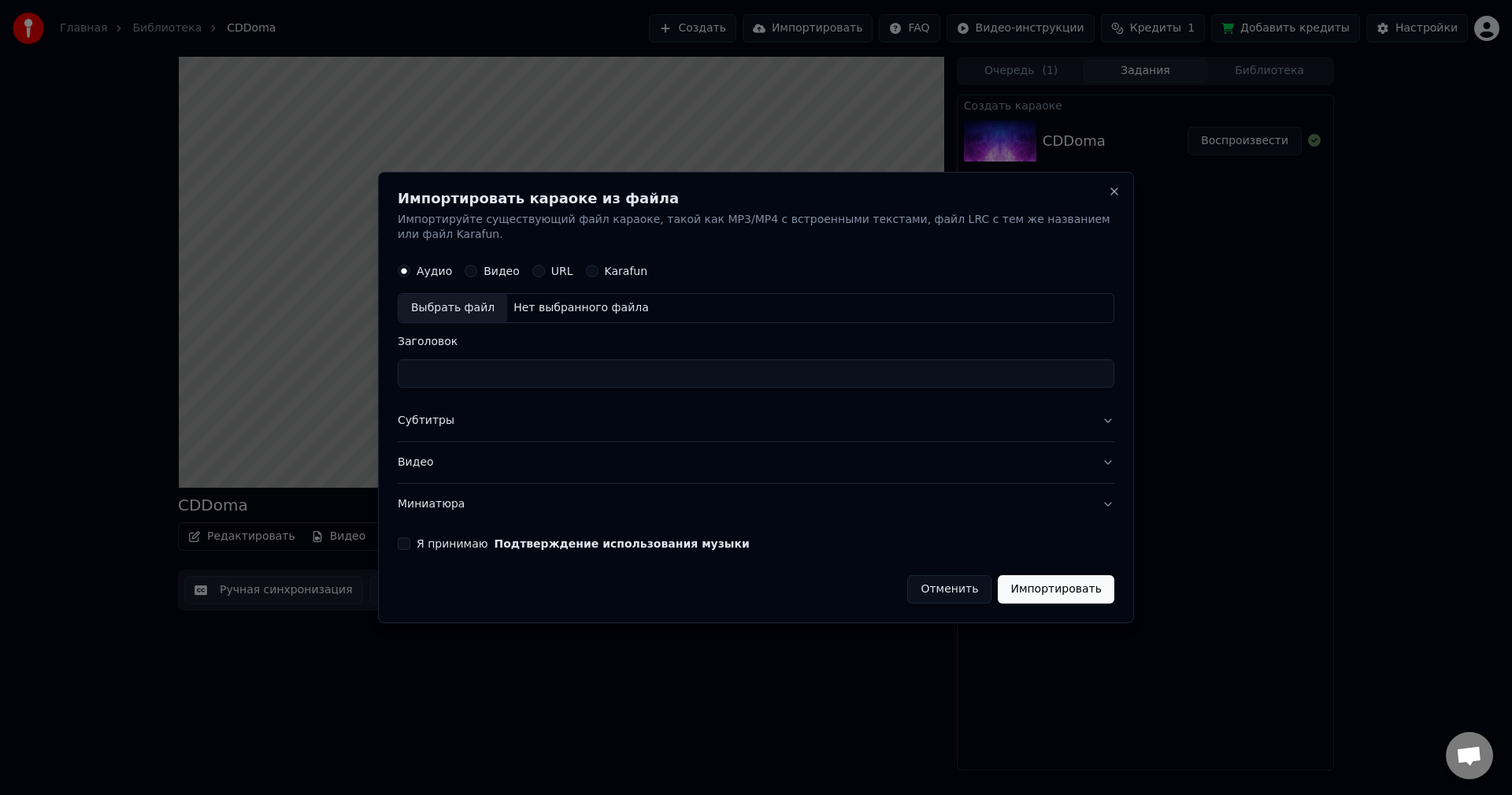
click at [597, 265] on div "Karafun" at bounding box center [617, 272] width 62 height 13
click at [593, 265] on div "Karafun" at bounding box center [617, 272] width 62 height 13
click at [483, 297] on div "Выбрать файл" at bounding box center [453, 308] width 109 height 28
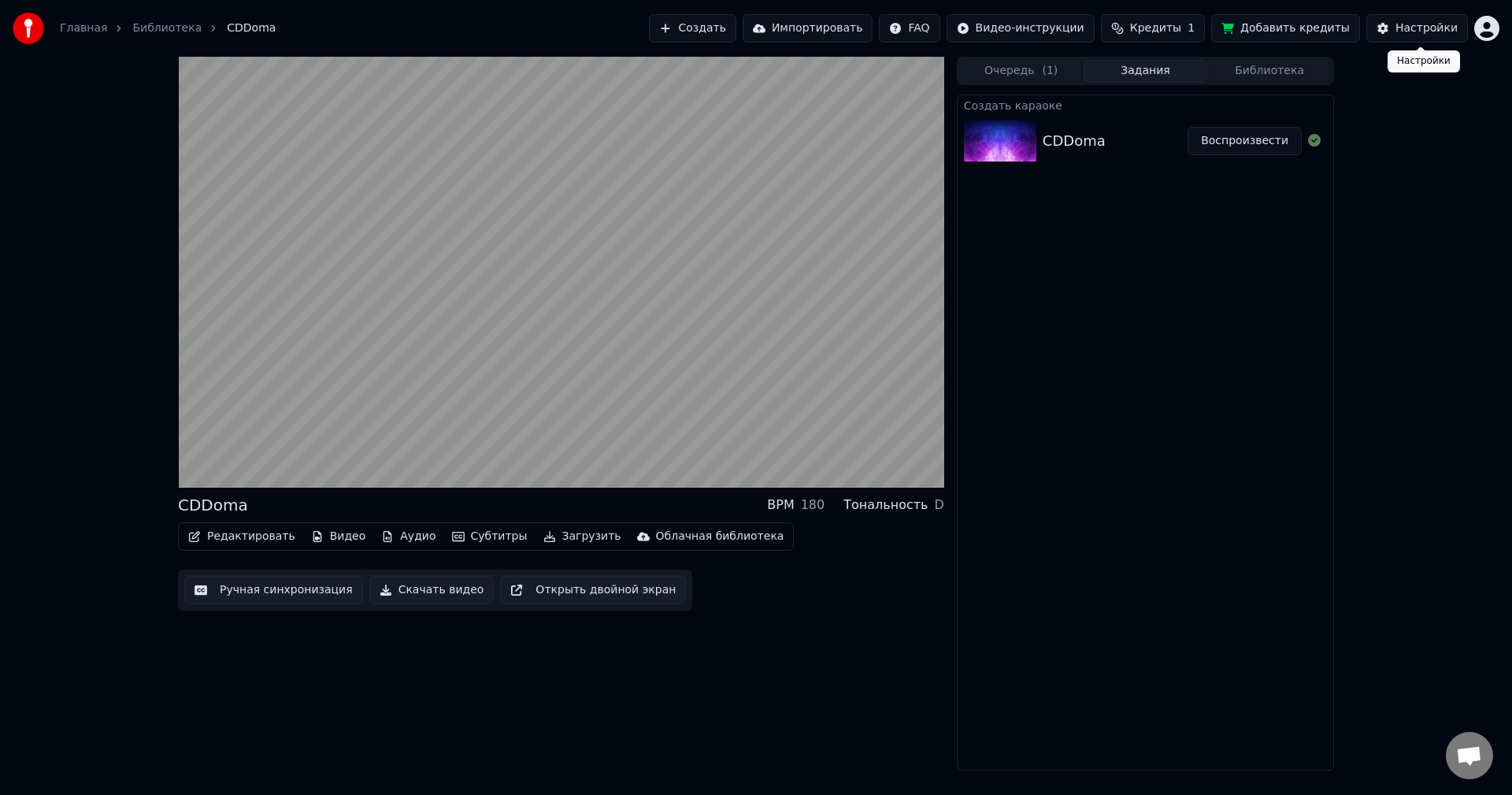
click at [1410, 26] on div "Настройки" at bounding box center [1427, 27] width 62 height 16
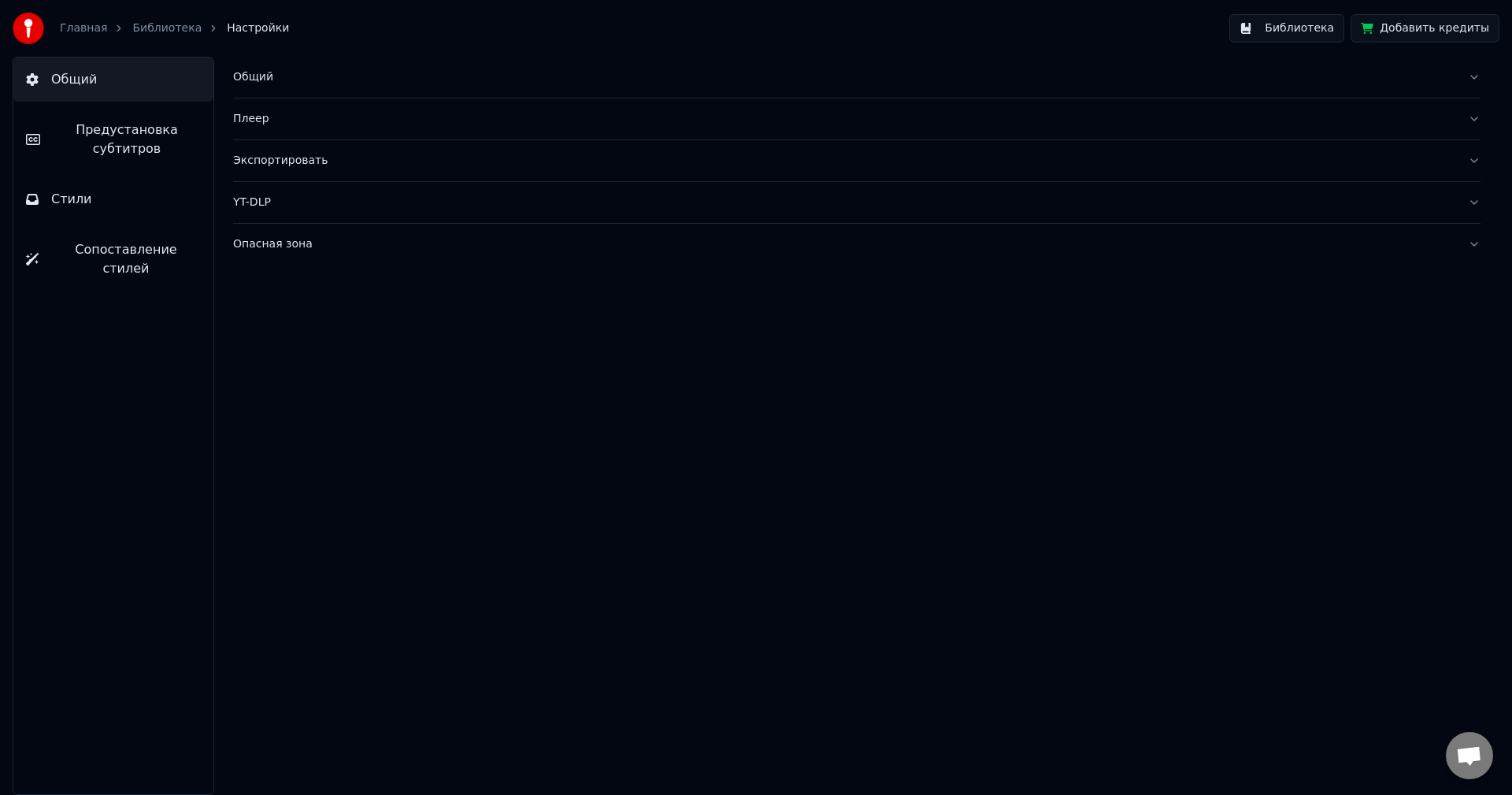
click at [145, 30] on link "Библиотека" at bounding box center [167, 27] width 70 height 16
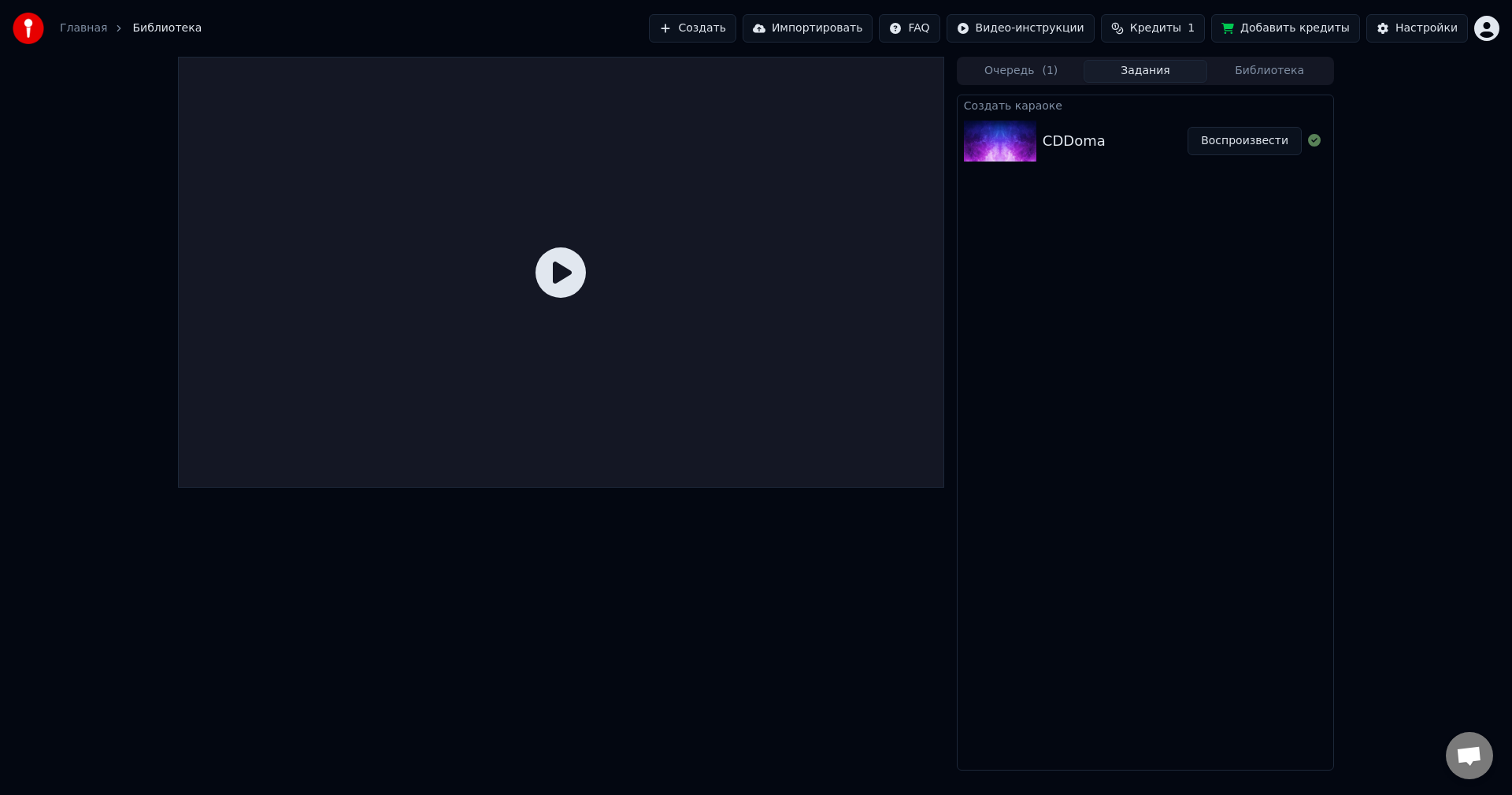
click at [568, 264] on icon at bounding box center [560, 272] width 50 height 50
click at [1181, 150] on div "CDDoma" at bounding box center [1115, 141] width 145 height 22
click at [1267, 145] on button "Воспроизвести" at bounding box center [1244, 141] width 114 height 28
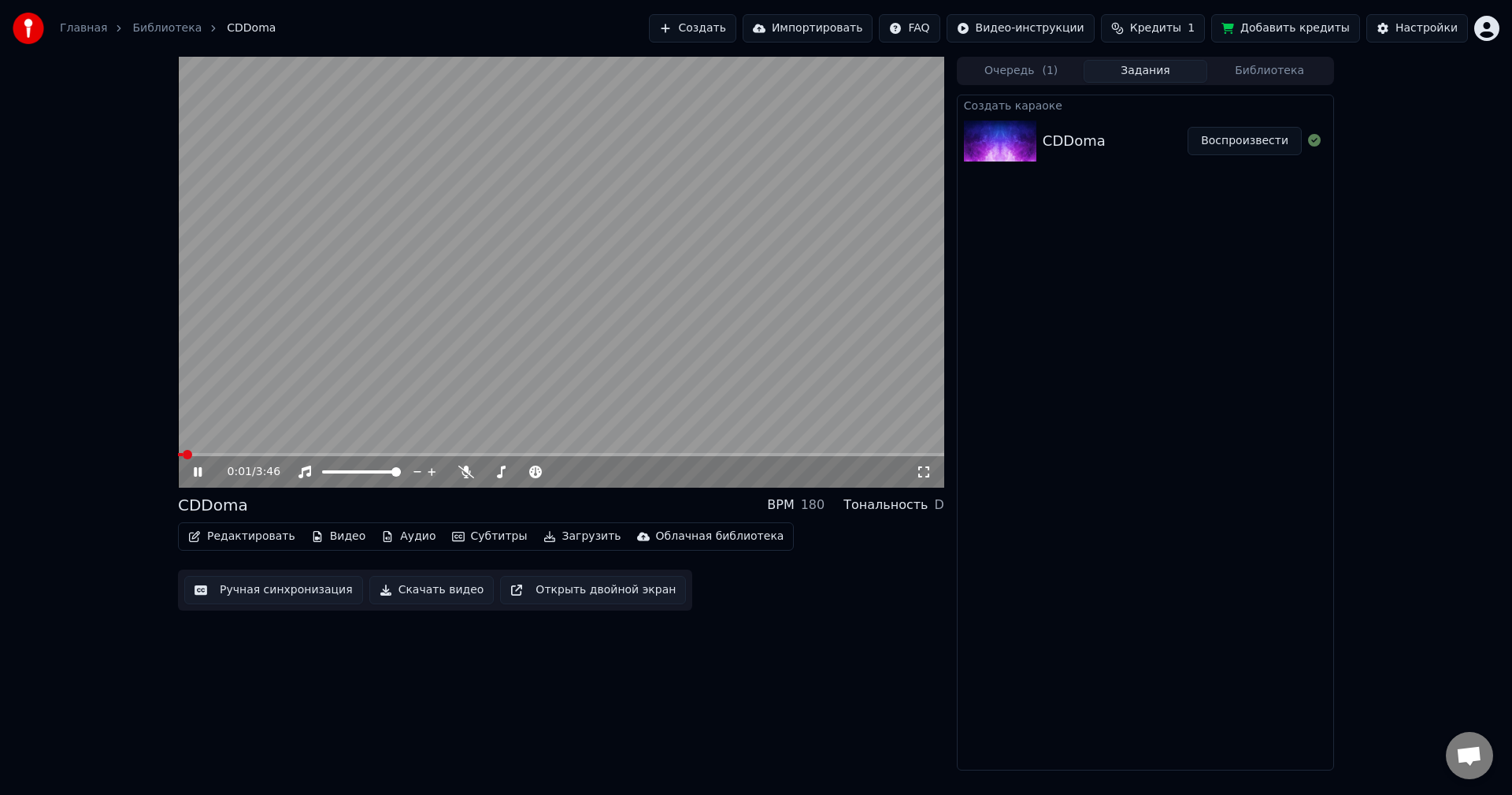
click at [609, 590] on button "Открыть двойной экран" at bounding box center [593, 589] width 186 height 28
click at [626, 310] on video at bounding box center [562, 272] width 767 height 431
click at [1025, 81] on button "Очередь ( 1 )" at bounding box center [1022, 70] width 124 height 23
click at [1130, 78] on button "Задания" at bounding box center [1146, 70] width 124 height 23
click at [832, 30] on button "Импортировать" at bounding box center [808, 27] width 131 height 28
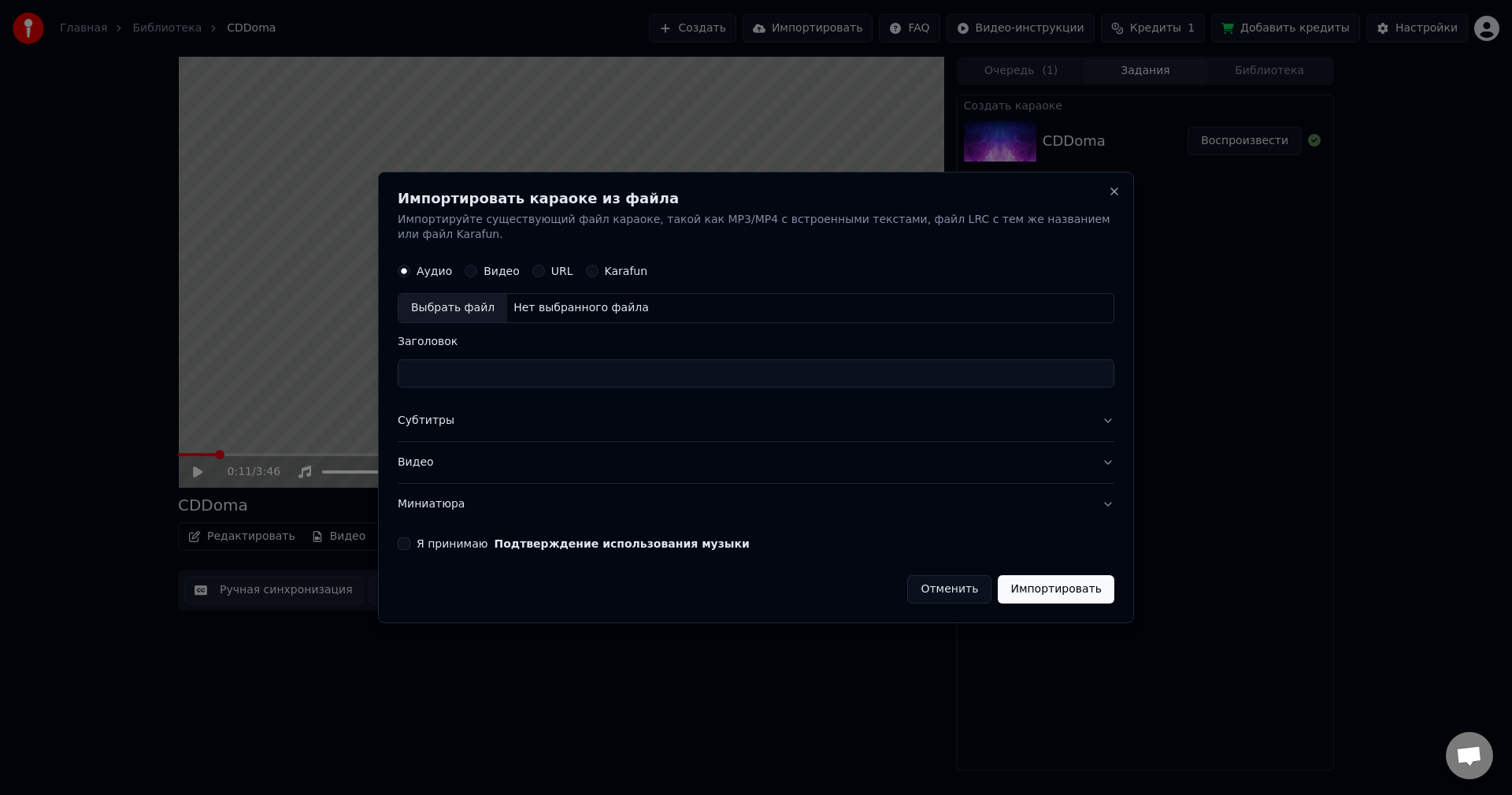
click at [1100, 411] on button "Субтитры" at bounding box center [756, 421] width 716 height 41
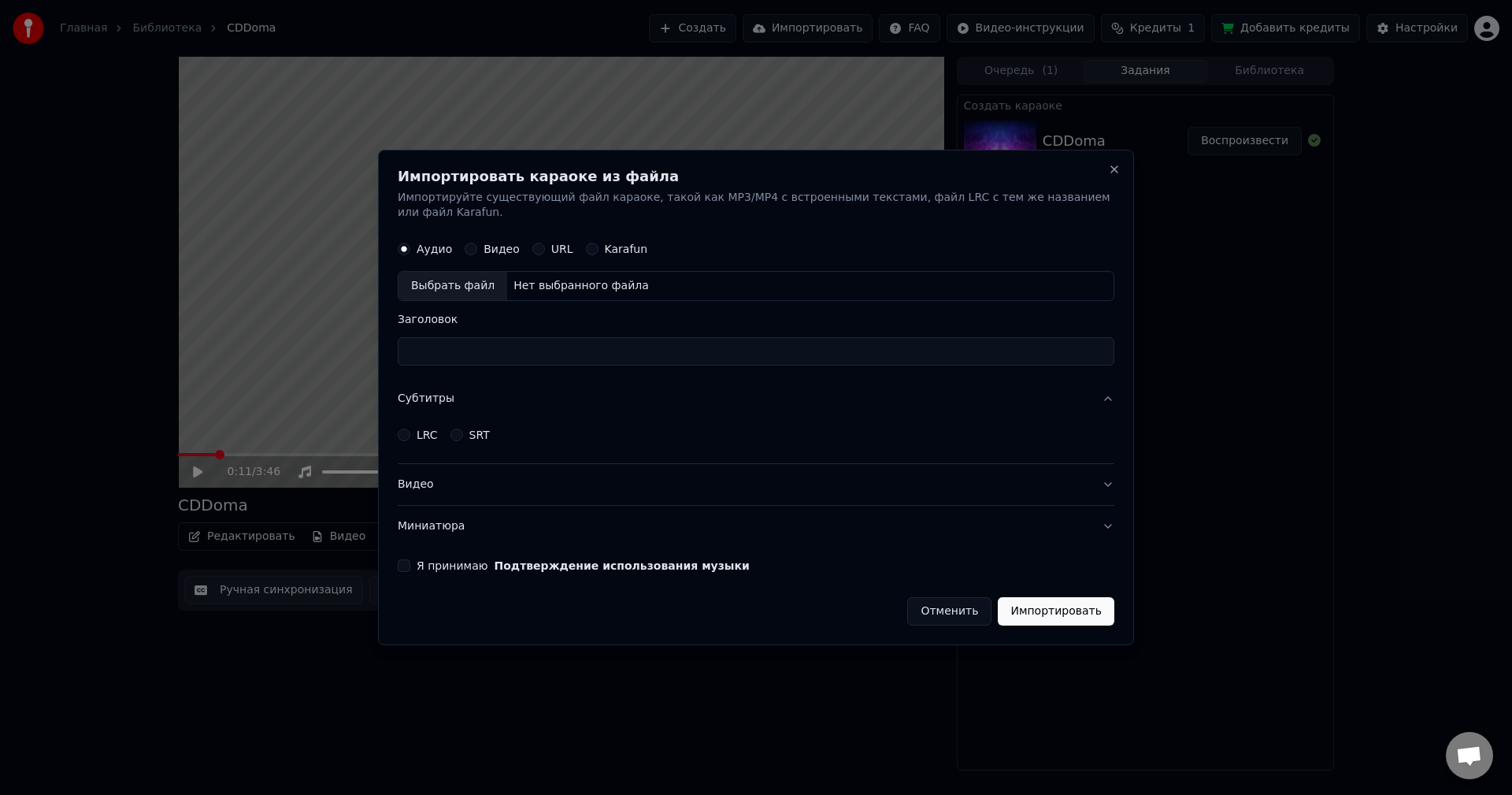
click at [1100, 400] on button "Субтитры" at bounding box center [756, 399] width 716 height 41
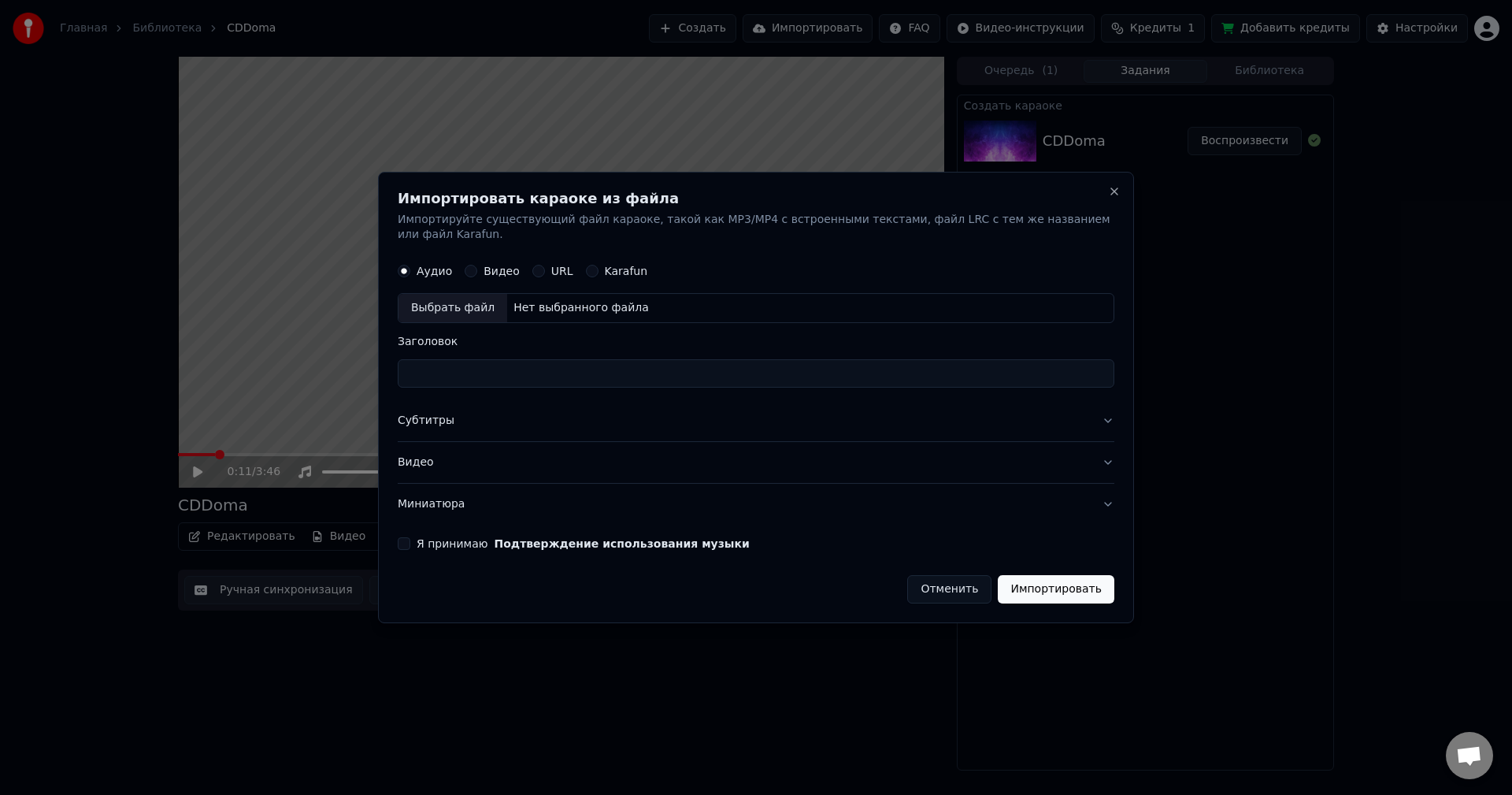
click at [565, 375] on input "Заголовок" at bounding box center [756, 373] width 716 height 28
click at [1113, 198] on button "Close" at bounding box center [1114, 191] width 13 height 13
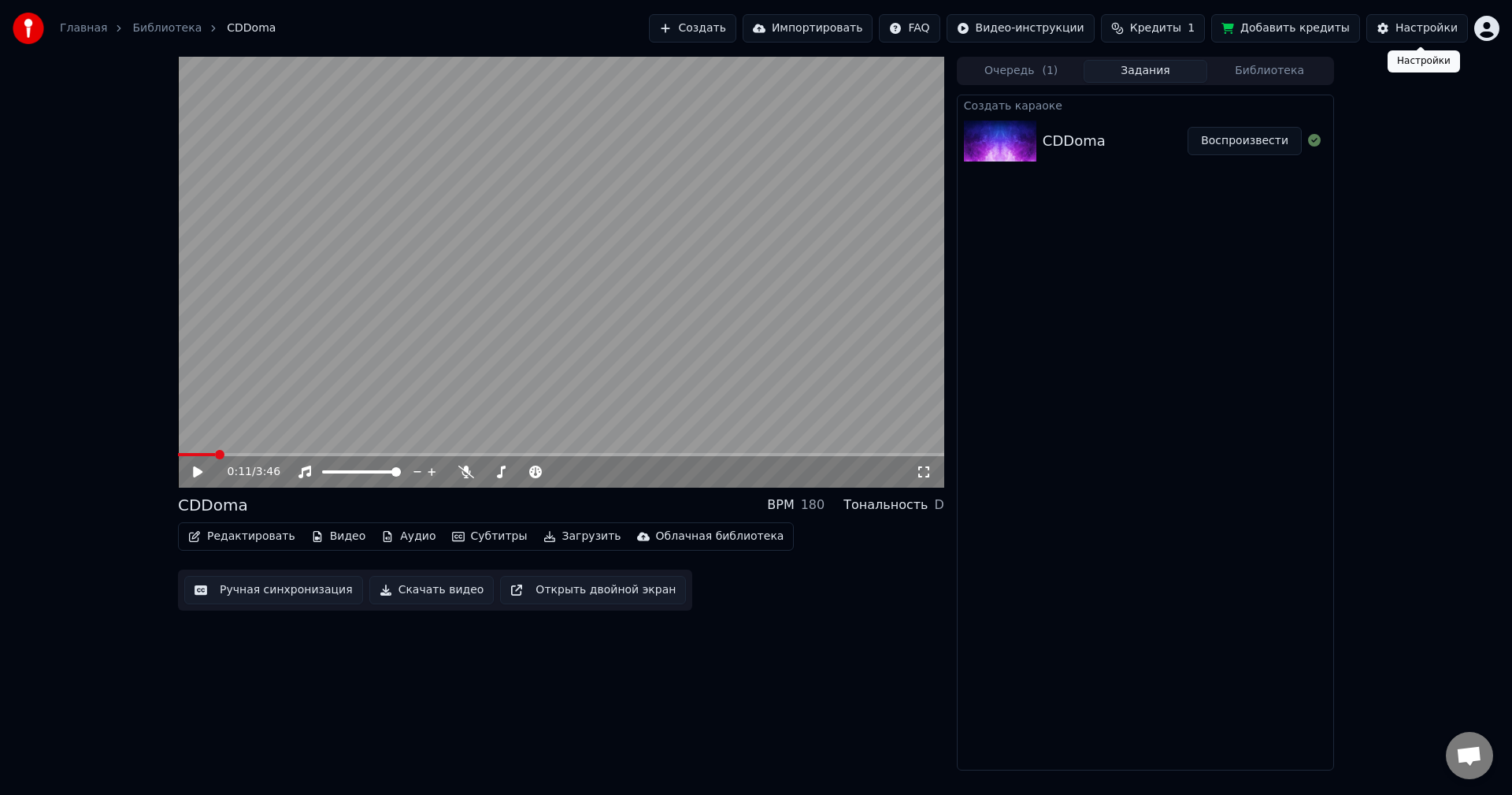
click at [1408, 41] on button "Настройки" at bounding box center [1417, 27] width 102 height 28
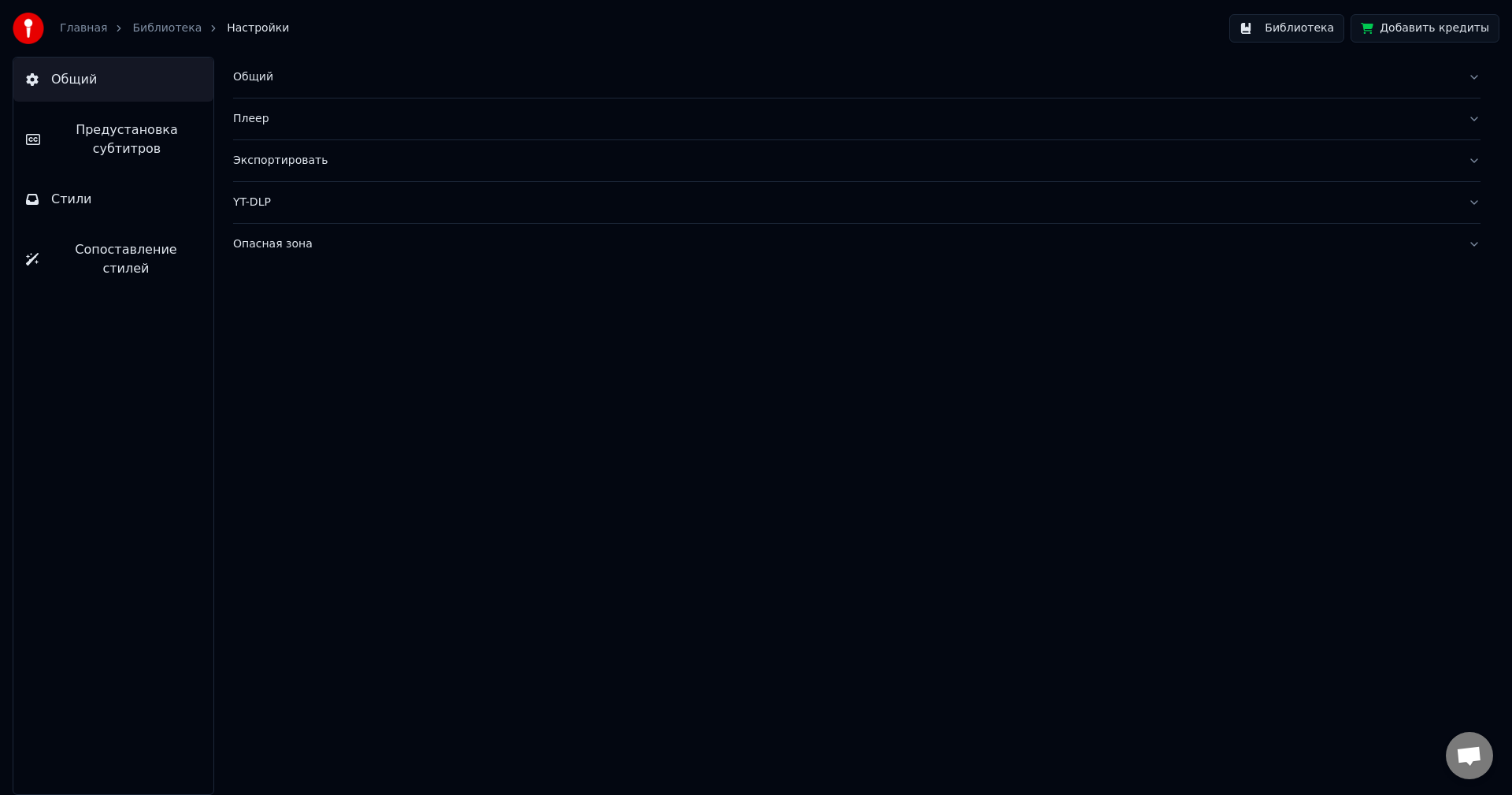
click at [142, 22] on link "Библиотека" at bounding box center [167, 27] width 70 height 16
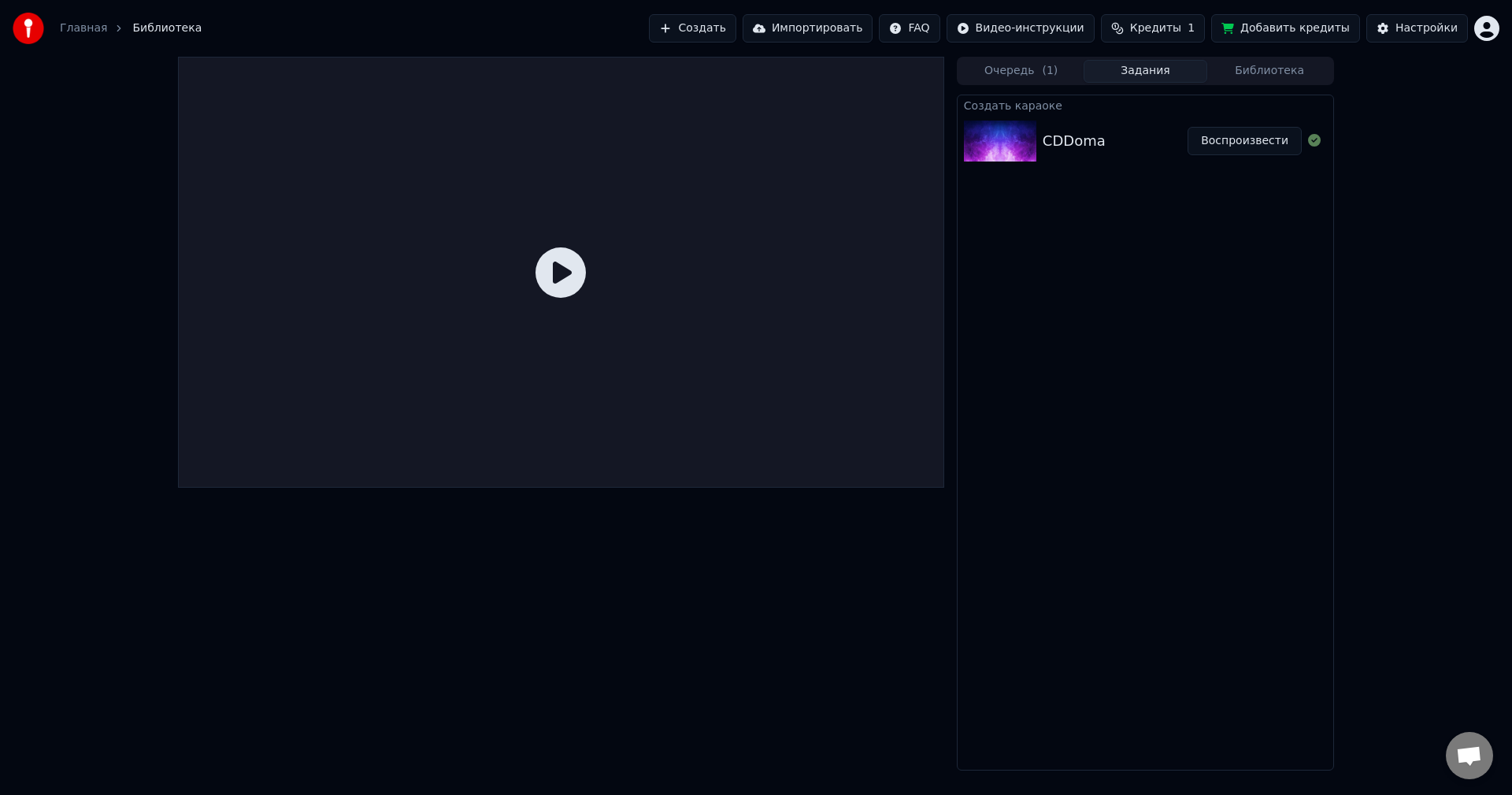
click at [989, 150] on img at bounding box center [1000, 141] width 72 height 41
click at [569, 265] on icon at bounding box center [560, 272] width 50 height 50
click at [1266, 145] on button "Воспроизвести" at bounding box center [1244, 141] width 114 height 28
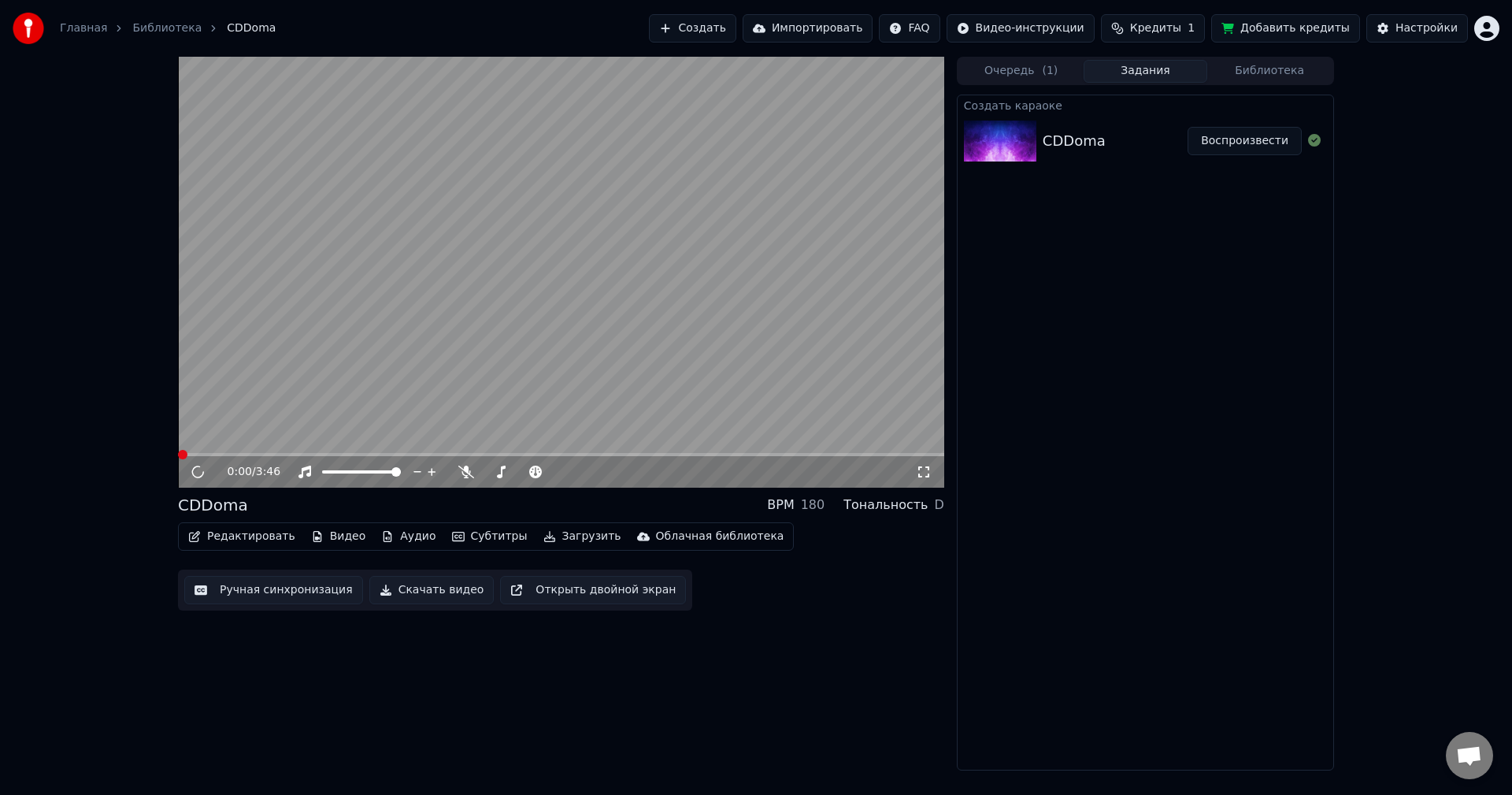
click at [540, 310] on video at bounding box center [562, 272] width 767 height 431
click at [331, 351] on video at bounding box center [562, 272] width 767 height 431
click at [391, 586] on button "Скачать видео" at bounding box center [432, 589] width 125 height 28
click at [1264, 139] on button "Показать" at bounding box center [1261, 141] width 81 height 28
